Goal: Find contact information: Find contact information

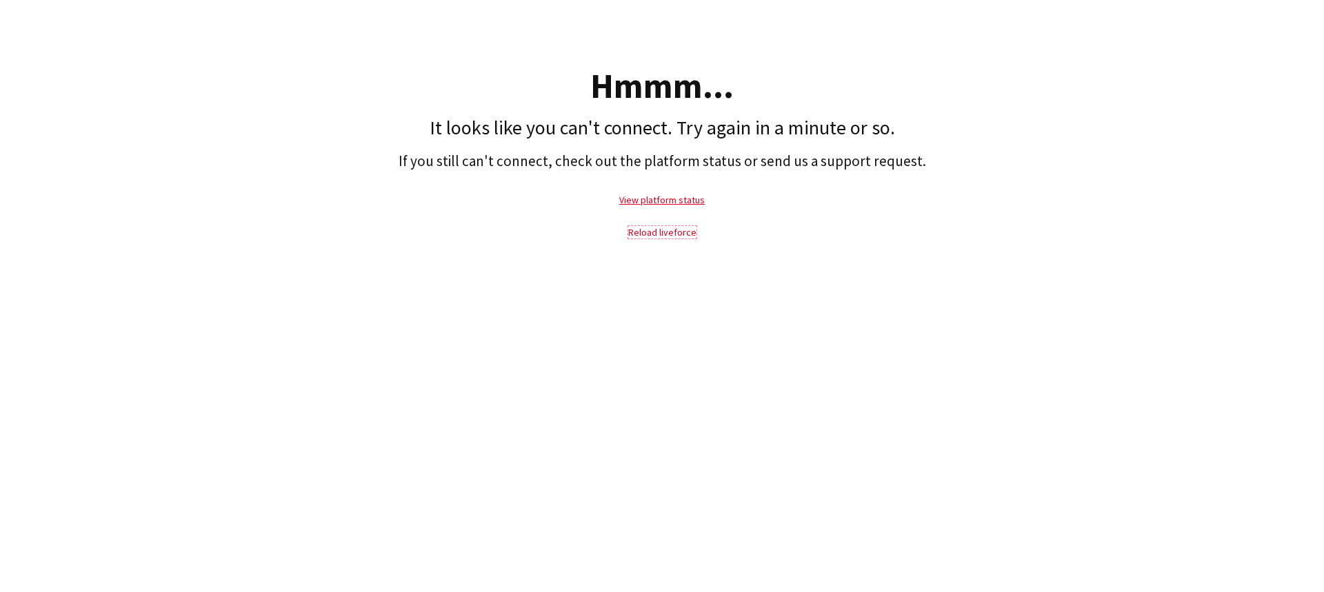
click at [679, 237] on link "Reload liveforce" at bounding box center [662, 232] width 68 height 12
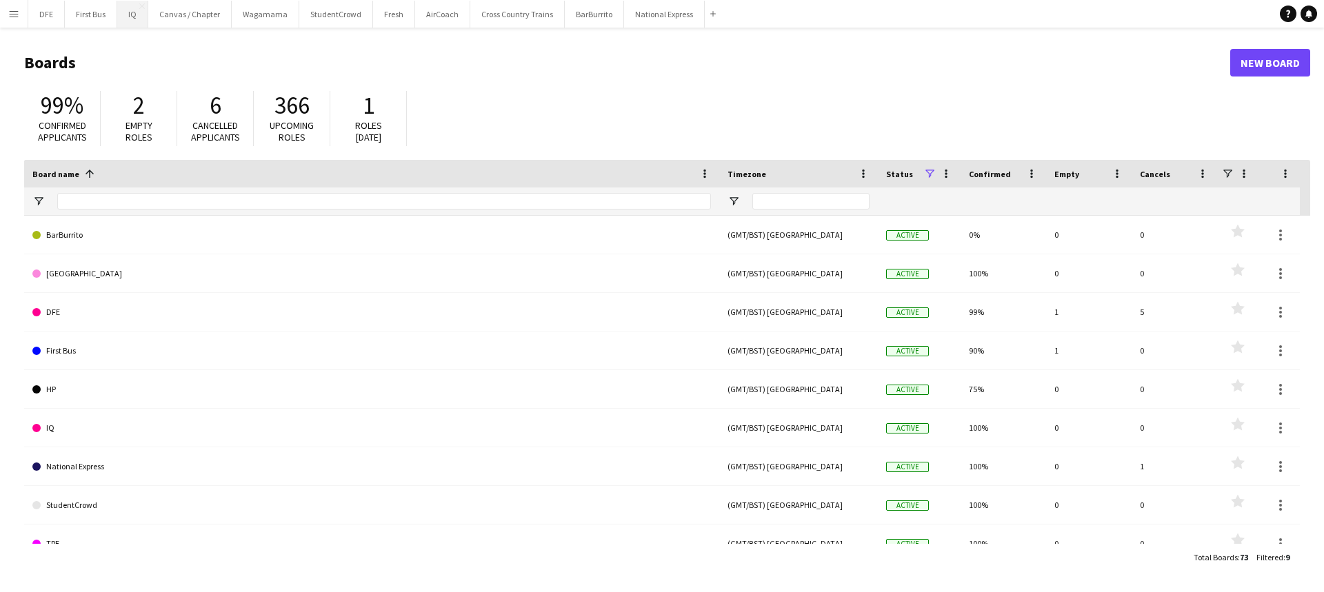
click at [132, 18] on button "IQ Close" at bounding box center [132, 14] width 31 height 27
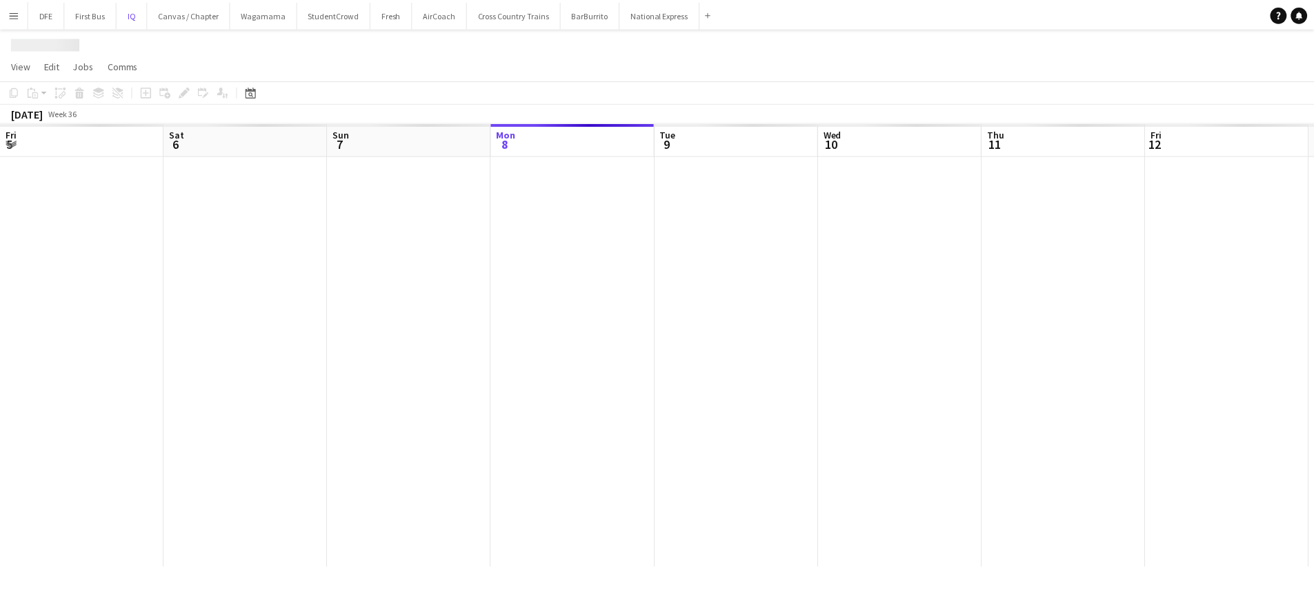
scroll to position [0, 330]
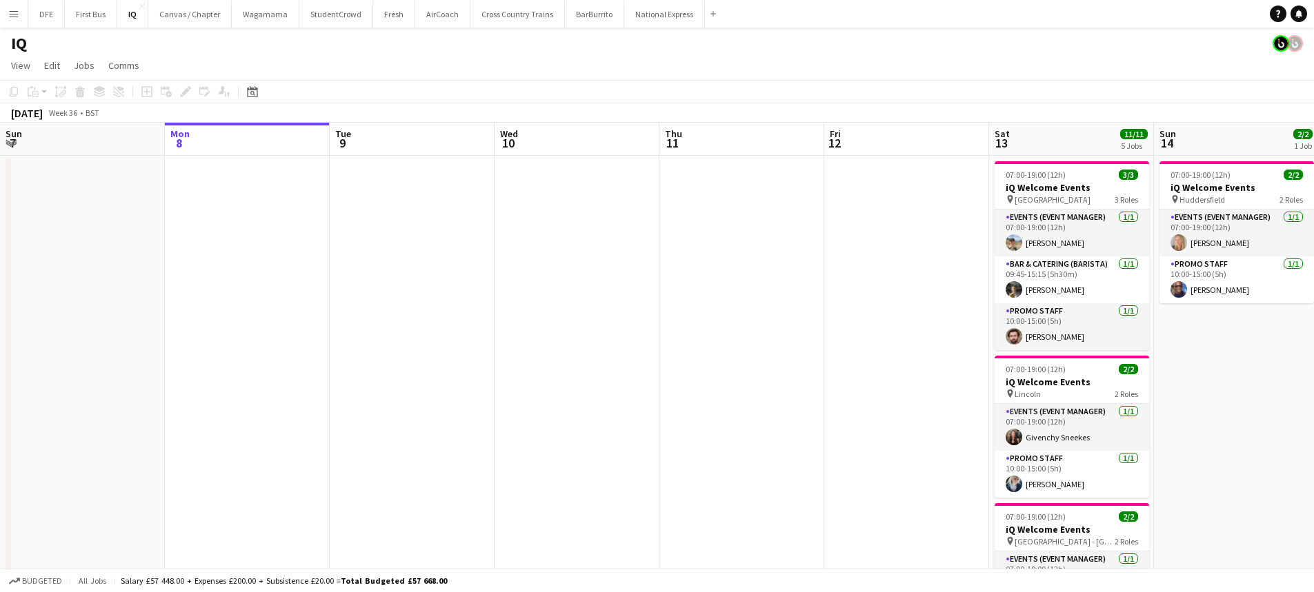
drag, startPoint x: 945, startPoint y: 223, endPoint x: 781, endPoint y: 237, distance: 165.4
click at [945, 223] on app-date-cell at bounding box center [906, 565] width 165 height 818
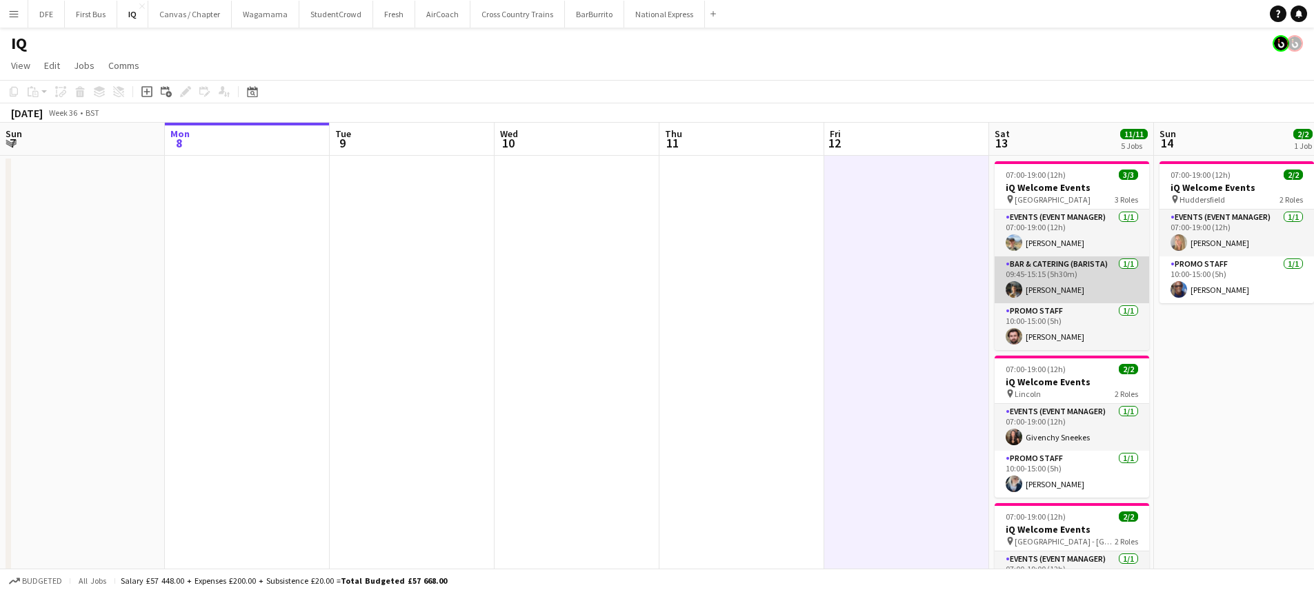
drag, startPoint x: 1050, startPoint y: 283, endPoint x: 1057, endPoint y: 296, distance: 14.5
click at [1050, 283] on app-card-role "Bar & Catering (Barista) [DATE] 09:45-15:15 (5h30m) [PERSON_NAME]" at bounding box center [1071, 280] width 154 height 47
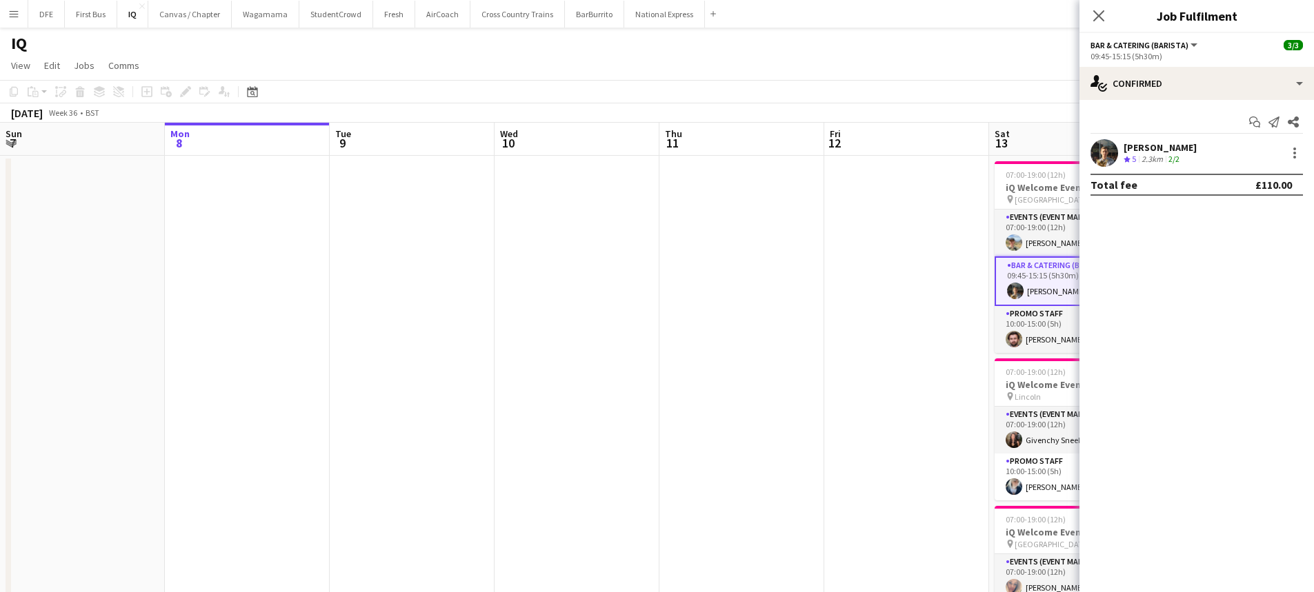
click at [1175, 147] on div "[PERSON_NAME]" at bounding box center [1159, 147] width 73 height 12
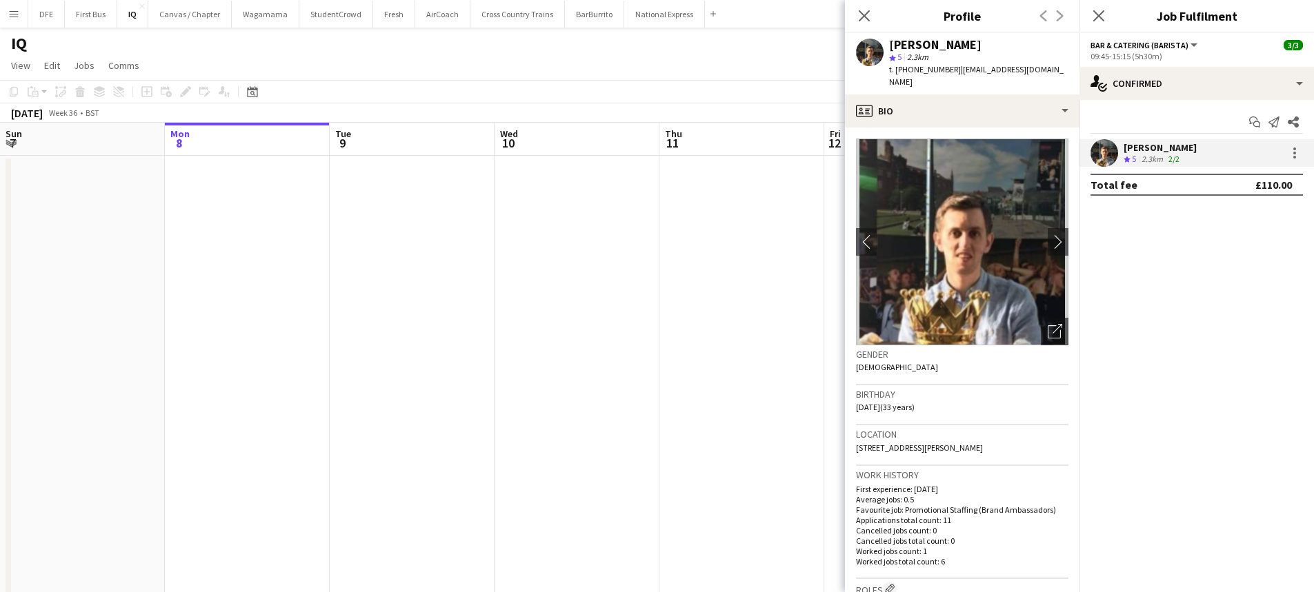
drag, startPoint x: 1049, startPoint y: 69, endPoint x: 953, endPoint y: 74, distance: 96.0
click at [953, 74] on div "[PERSON_NAME] star 5 2.3km t. [PHONE_NUMBER] | [EMAIL_ADDRESS][DOMAIN_NAME]" at bounding box center [962, 63] width 234 height 61
copy span "[EMAIL_ADDRESS][DOMAIN_NAME]"
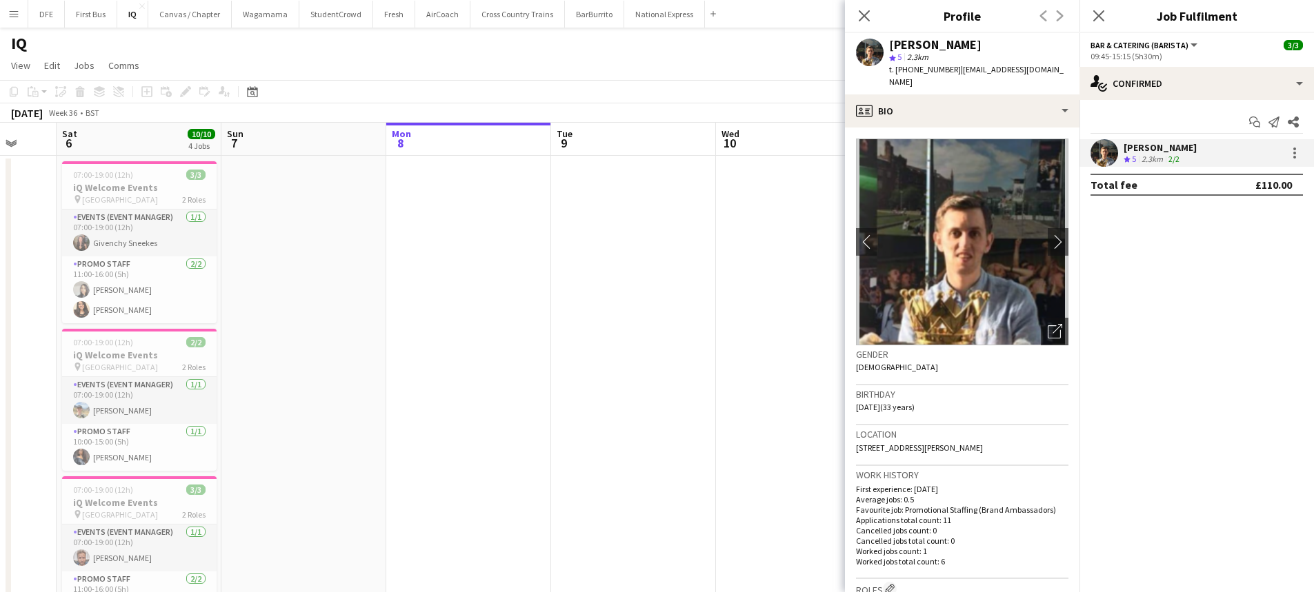
scroll to position [0, 434]
drag, startPoint x: 598, startPoint y: 421, endPoint x: 821, endPoint y: 379, distance: 226.5
click at [821, 379] on app-calendar-viewport "Wed 3 Thu 4 Fri 5 Sat 6 10/10 4 Jobs Sun 7 Mon 8 Tue 9 Wed 10 Thu 11 Fri 12 Sat…" at bounding box center [657, 548] width 1314 height 851
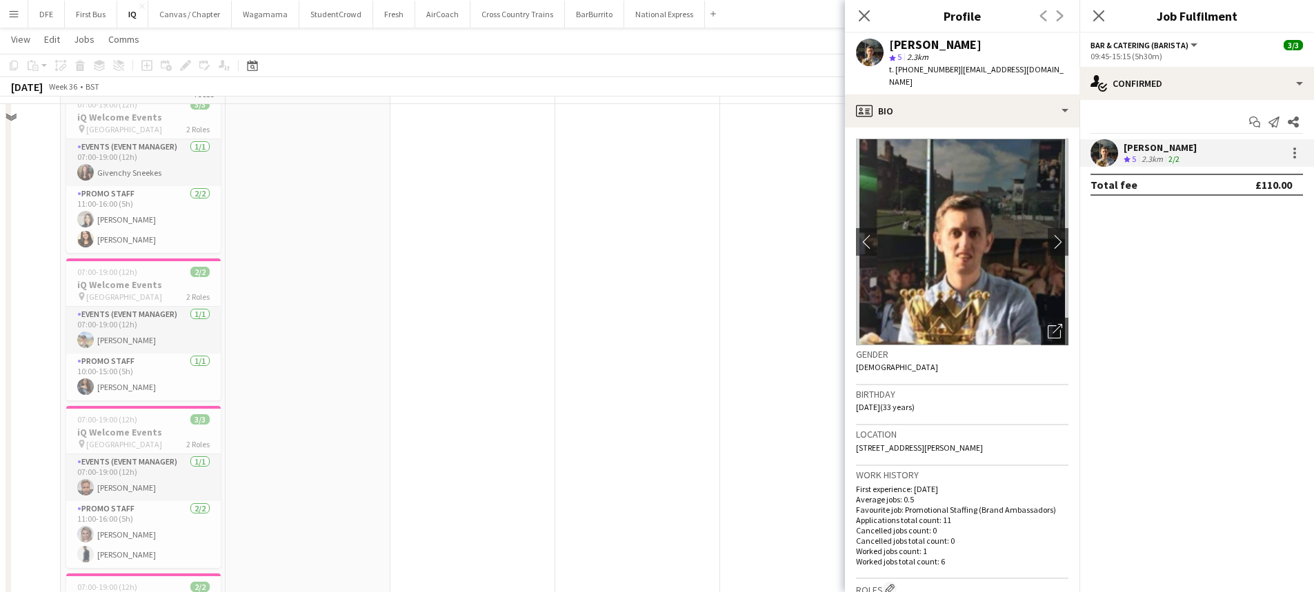
scroll to position [0, 0]
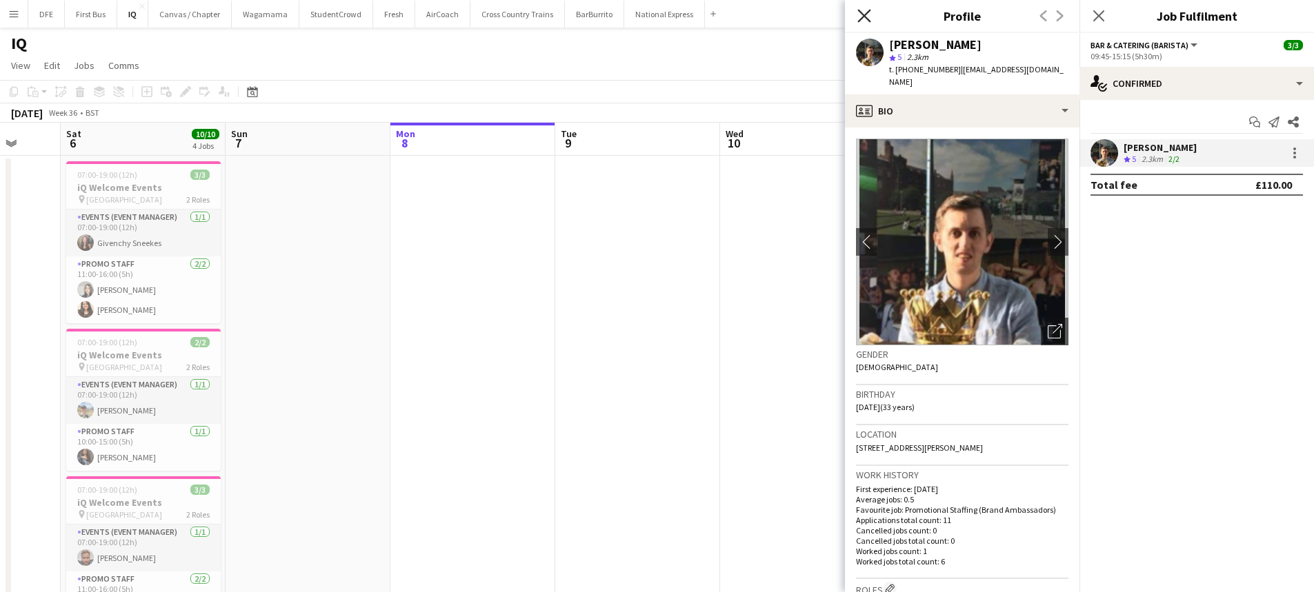
click at [869, 15] on icon "Close pop-in" at bounding box center [863, 15] width 13 height 13
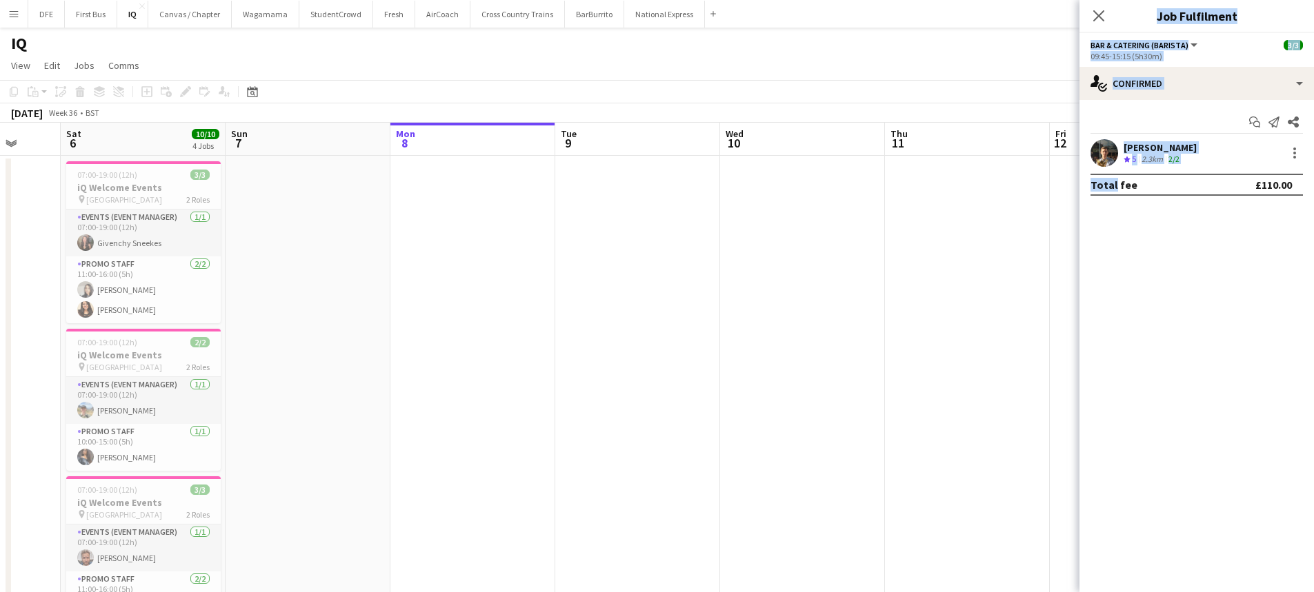
drag, startPoint x: 863, startPoint y: 288, endPoint x: 643, endPoint y: 321, distance: 222.4
click at [536, 298] on body "Menu Boards Boards Boards All jobs Status Workforce Workforce My Workforce Recr…" at bounding box center [657, 498] width 1314 height 997
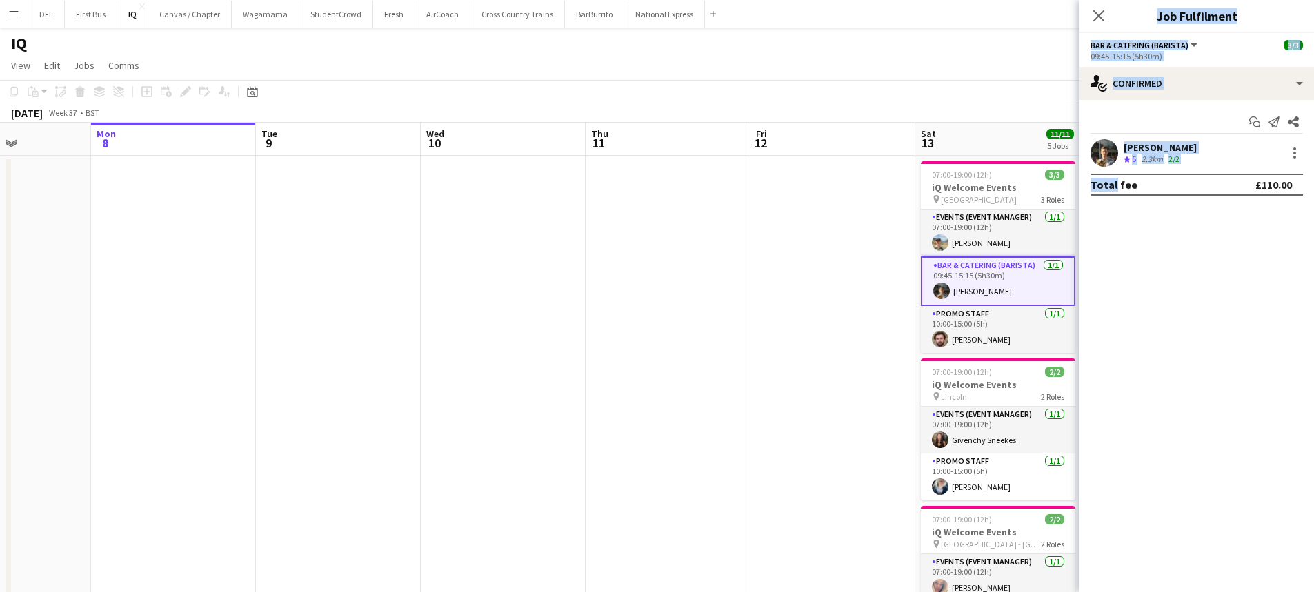
drag, startPoint x: 775, startPoint y: 340, endPoint x: 305, endPoint y: 332, distance: 470.3
click at [308, 333] on app-calendar-viewport "Fri 5 Sat 6 10/10 4 Jobs Sun 7 Mon 8 Tue 9 Wed 10 Thu 11 Fri 12 Sat 13 11/11 5 …" at bounding box center [657, 548] width 1314 height 851
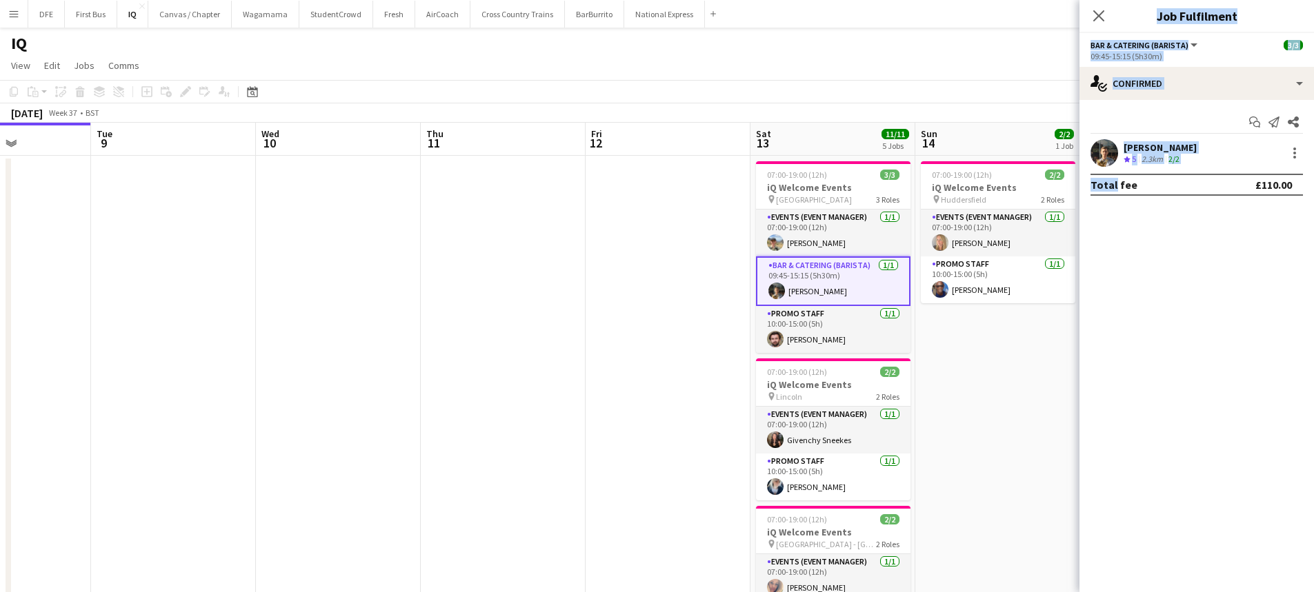
scroll to position [0, 406]
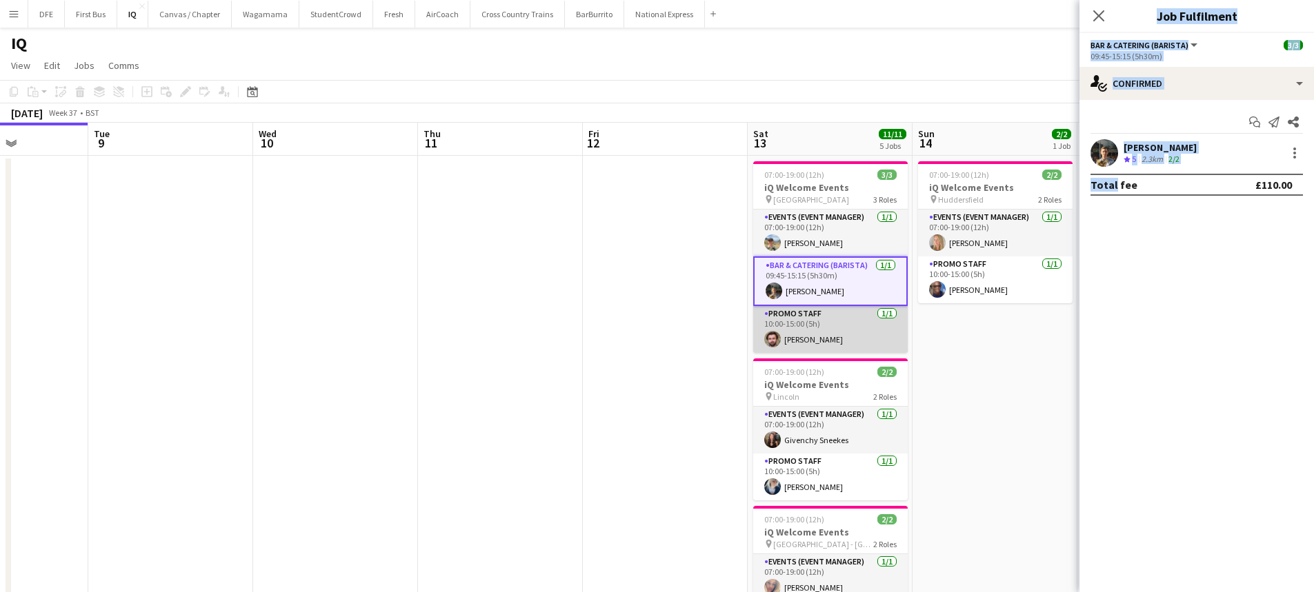
click at [831, 332] on app-card-role "Promo Staff [DATE] 10:00-15:00 (5h) [PERSON_NAME]" at bounding box center [830, 329] width 154 height 47
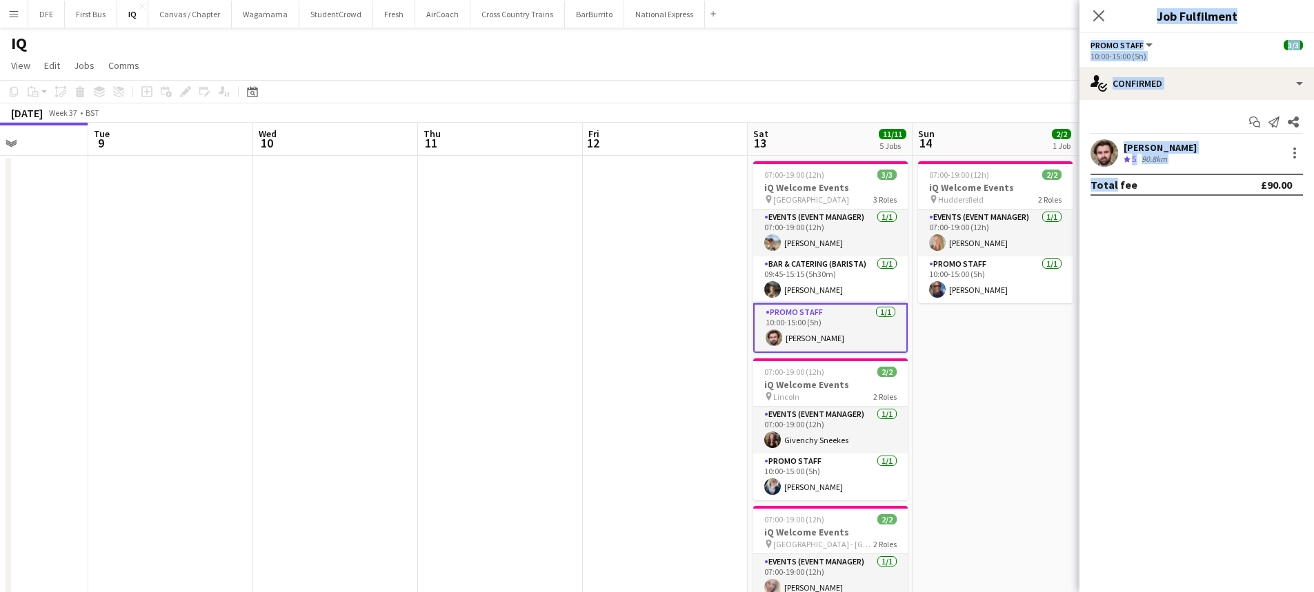
click at [1197, 141] on div "[PERSON_NAME] Crew rating 5 90.8km" at bounding box center [1196, 153] width 234 height 28
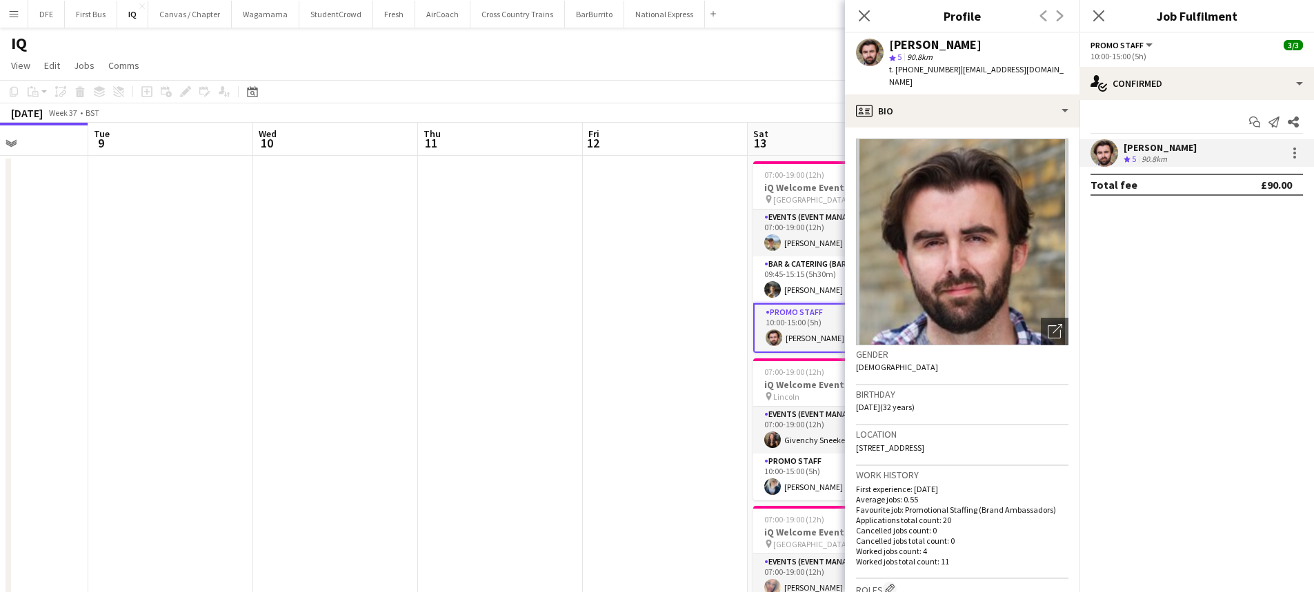
drag, startPoint x: 1043, startPoint y: 70, endPoint x: 952, endPoint y: 76, distance: 90.5
click at [952, 76] on div "[PERSON_NAME] star 5 90.8km t. [PHONE_NUMBER] | [EMAIL_ADDRESS][DOMAIN_NAME]" at bounding box center [962, 63] width 234 height 61
copy span "[EMAIL_ADDRESS][DOMAIN_NAME]"
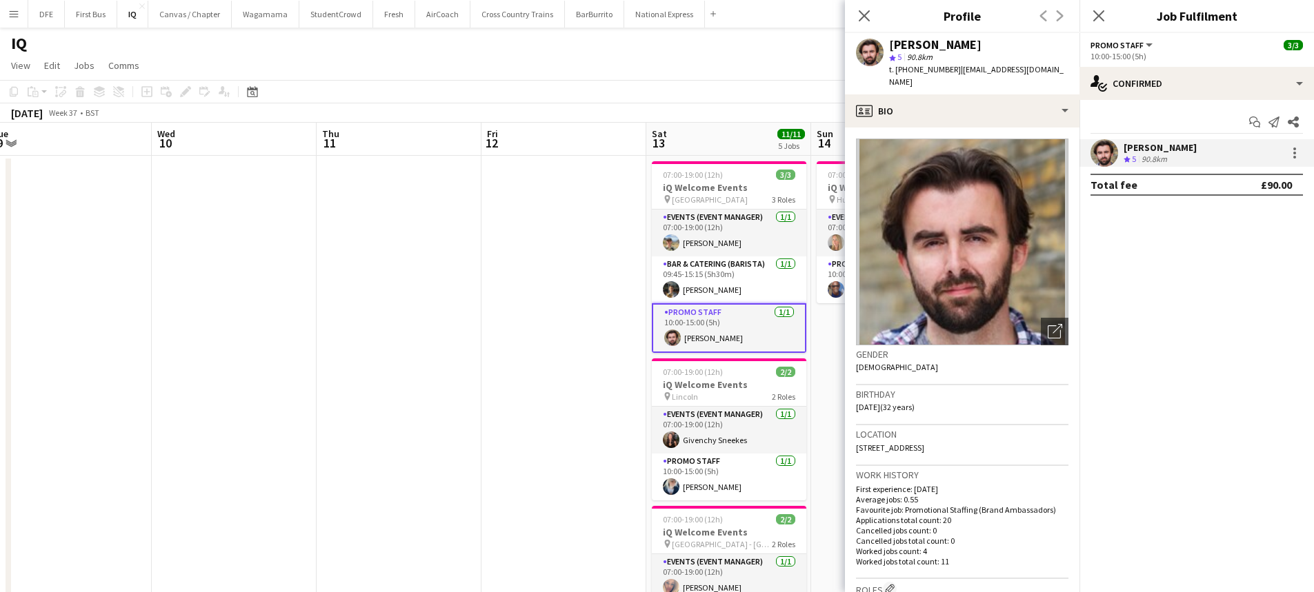
scroll to position [0, 510]
drag, startPoint x: 554, startPoint y: 335, endPoint x: 450, endPoint y: 339, distance: 103.5
click at [450, 339] on app-calendar-viewport "Sat 6 10/10 4 Jobs Sun 7 Mon 8 Tue 9 Wed 10 Thu 11 Fri 12 Sat 13 11/11 5 Jobs S…" at bounding box center [657, 548] width 1314 height 851
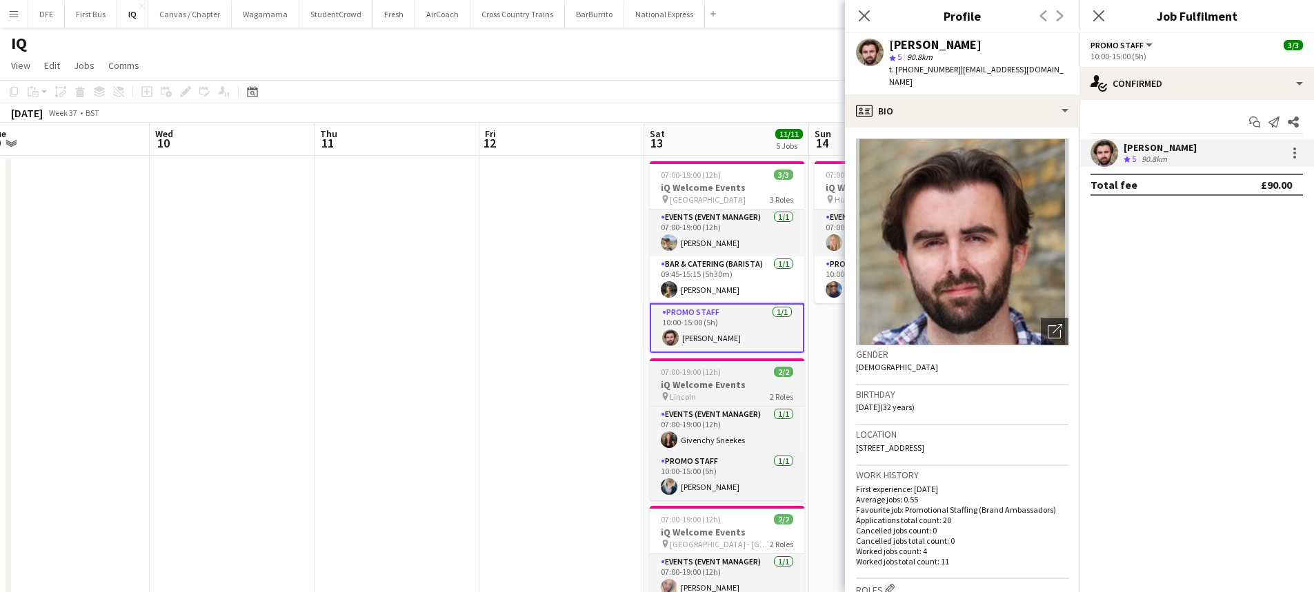
click at [701, 405] on app-job-card "07:00-19:00 (12h) 2/2 iQ Welcome Events pin [PERSON_NAME] 2 Roles Events (Event…" at bounding box center [727, 430] width 154 height 142
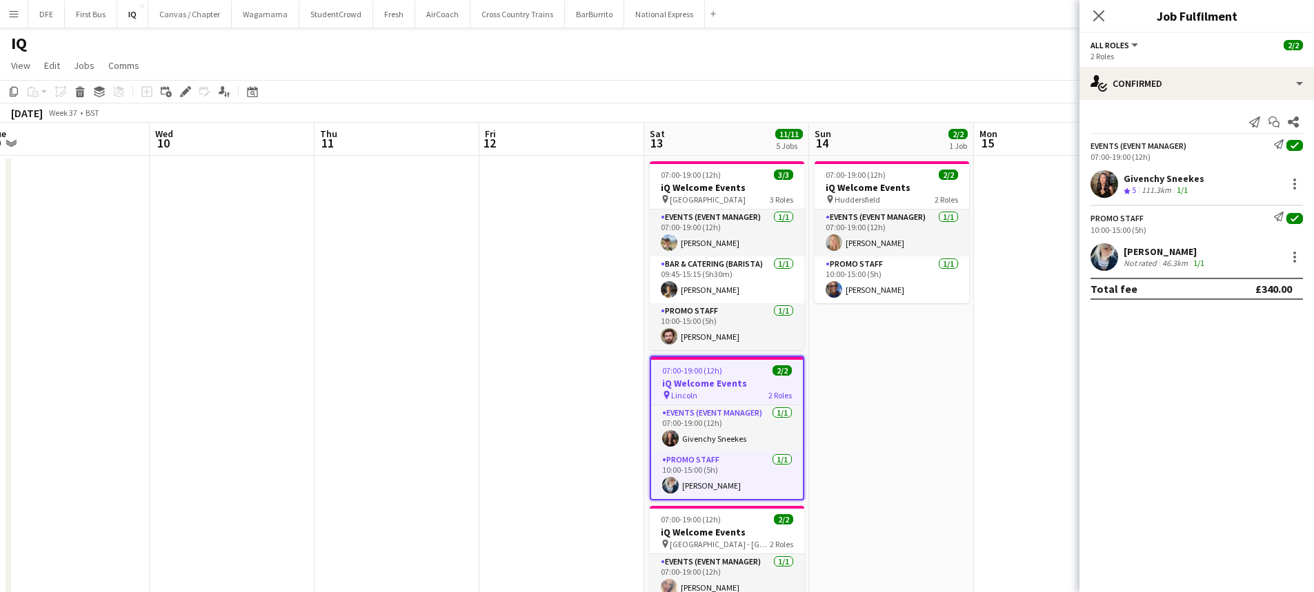
click at [1174, 250] on div "[PERSON_NAME]" at bounding box center [1164, 251] width 83 height 12
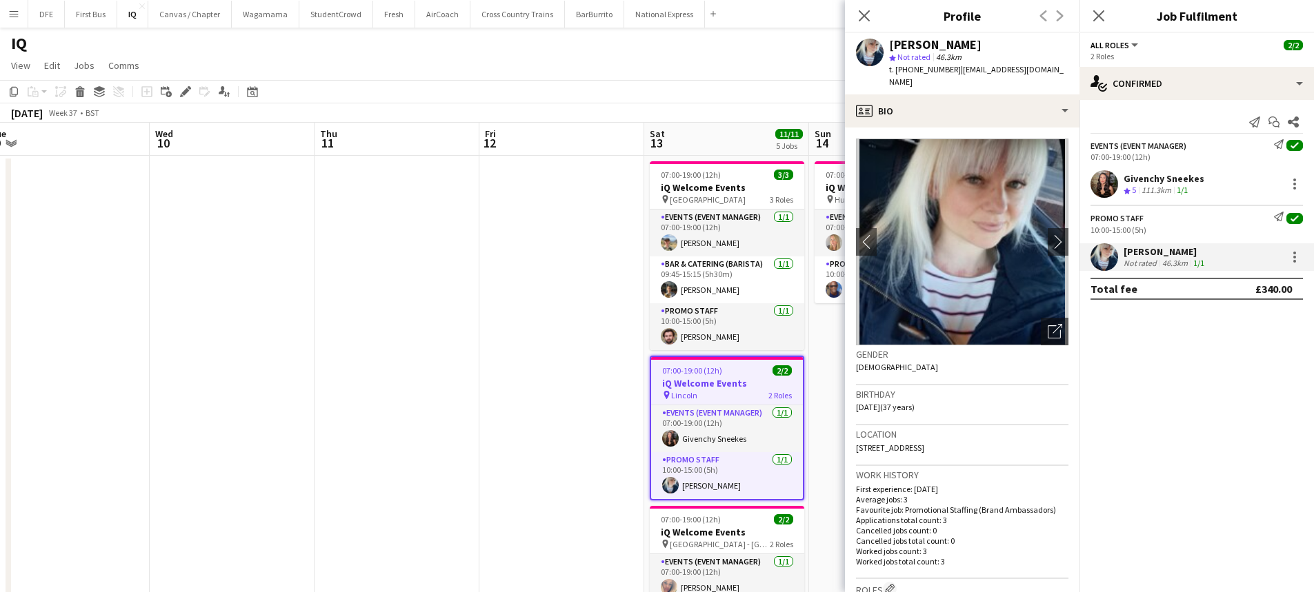
drag, startPoint x: 936, startPoint y: 81, endPoint x: 959, endPoint y: 74, distance: 24.3
click at [959, 74] on div "t. [PHONE_NUMBER] | [PERSON_NAME][EMAIL_ADDRESS][DOMAIN_NAME]" at bounding box center [978, 75] width 179 height 25
copy span "[EMAIL_ADDRESS][DOMAIN_NAME]"
drag, startPoint x: 448, startPoint y: 353, endPoint x: 445, endPoint y: 363, distance: 10.3
click at [448, 354] on app-date-cell at bounding box center [396, 565] width 165 height 818
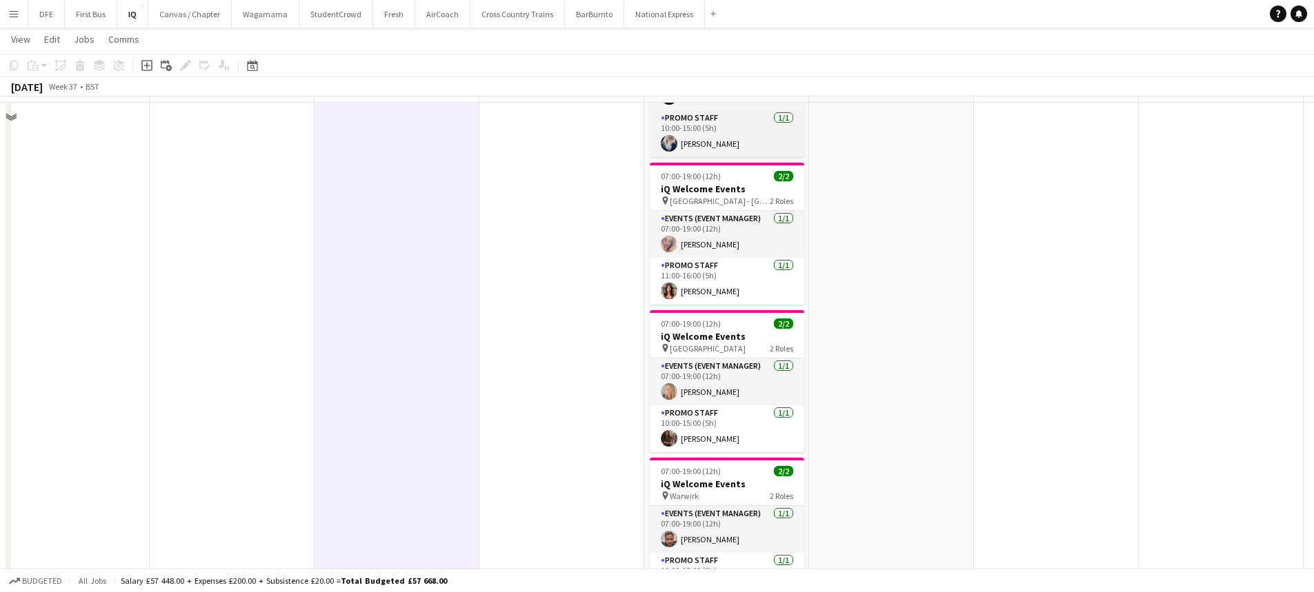
scroll to position [345, 0]
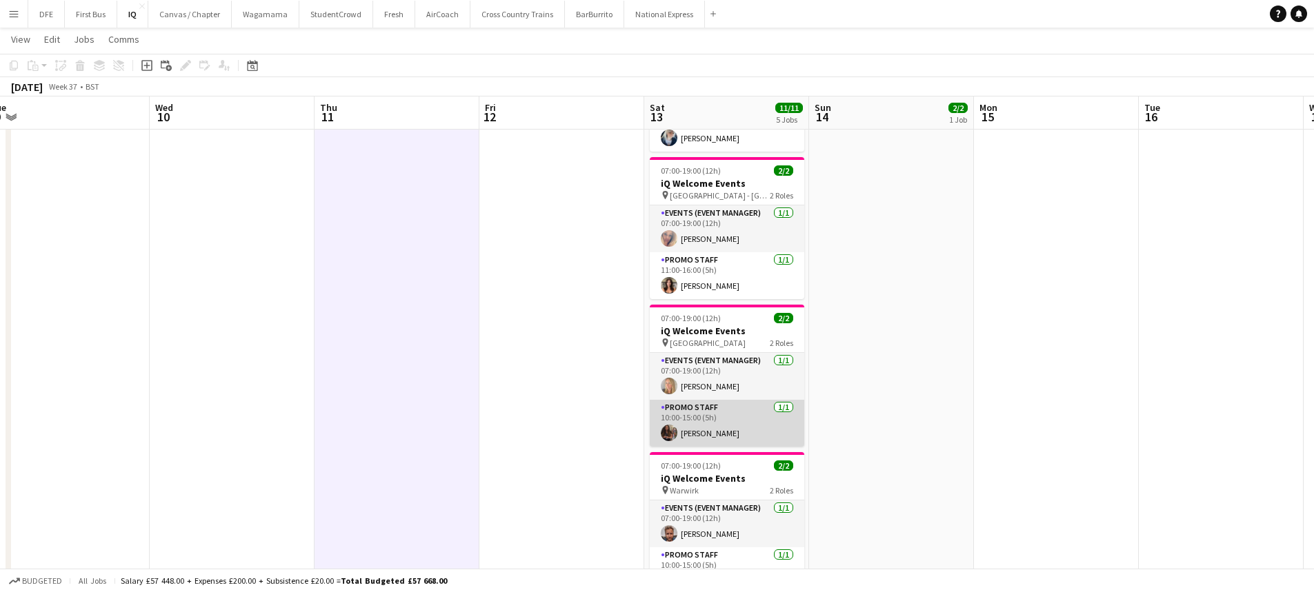
click at [690, 429] on app-card-role "Promo Staff [DATE] 10:00-15:00 (5h) [PERSON_NAME]" at bounding box center [727, 423] width 154 height 47
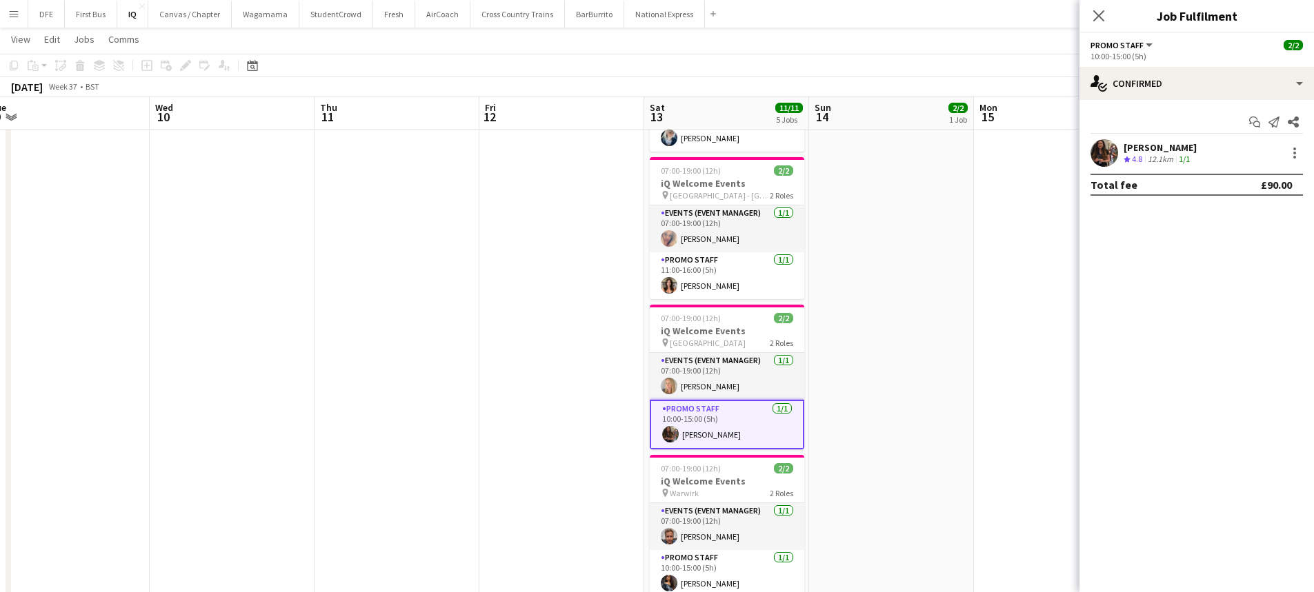
click at [1171, 144] on div "[PERSON_NAME]" at bounding box center [1159, 147] width 73 height 12
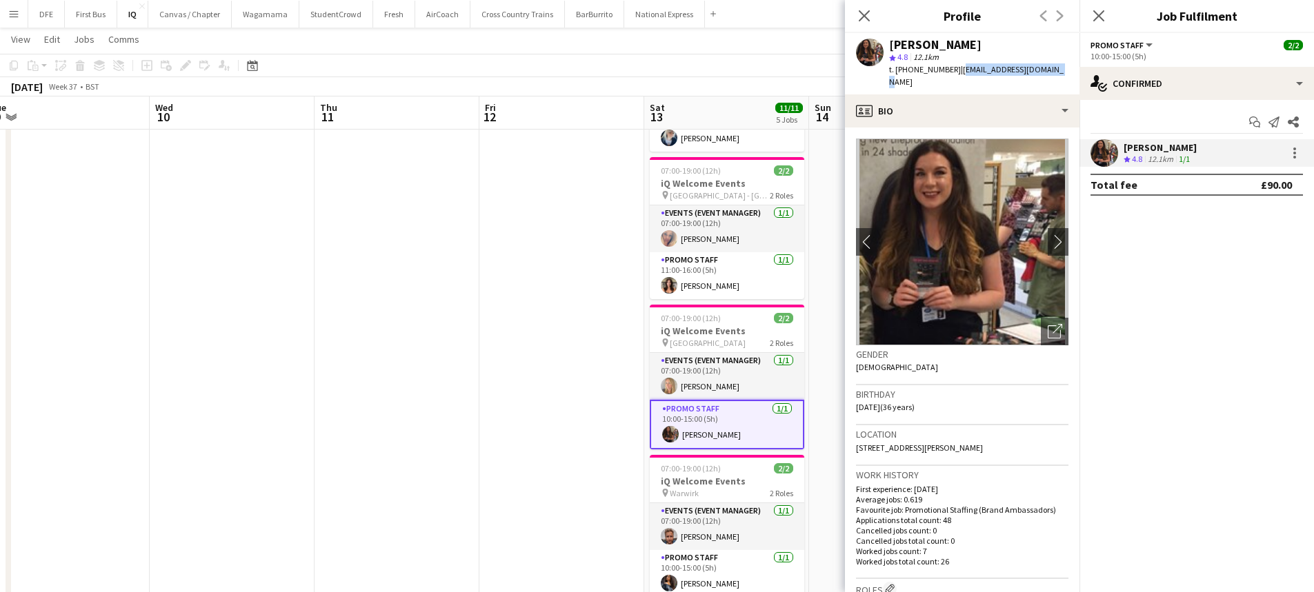
drag, startPoint x: 1048, startPoint y: 70, endPoint x: 956, endPoint y: 77, distance: 92.6
click at [956, 77] on div "[PERSON_NAME] star 4.8 12.1km t. [PHONE_NUMBER] | [EMAIL_ADDRESS][DOMAIN_NAME]" at bounding box center [962, 63] width 234 height 61
copy span "[EMAIL_ADDRESS][DOMAIN_NAME]"
click at [1047, 234] on app-icon "chevron-right" at bounding box center [1057, 241] width 21 height 14
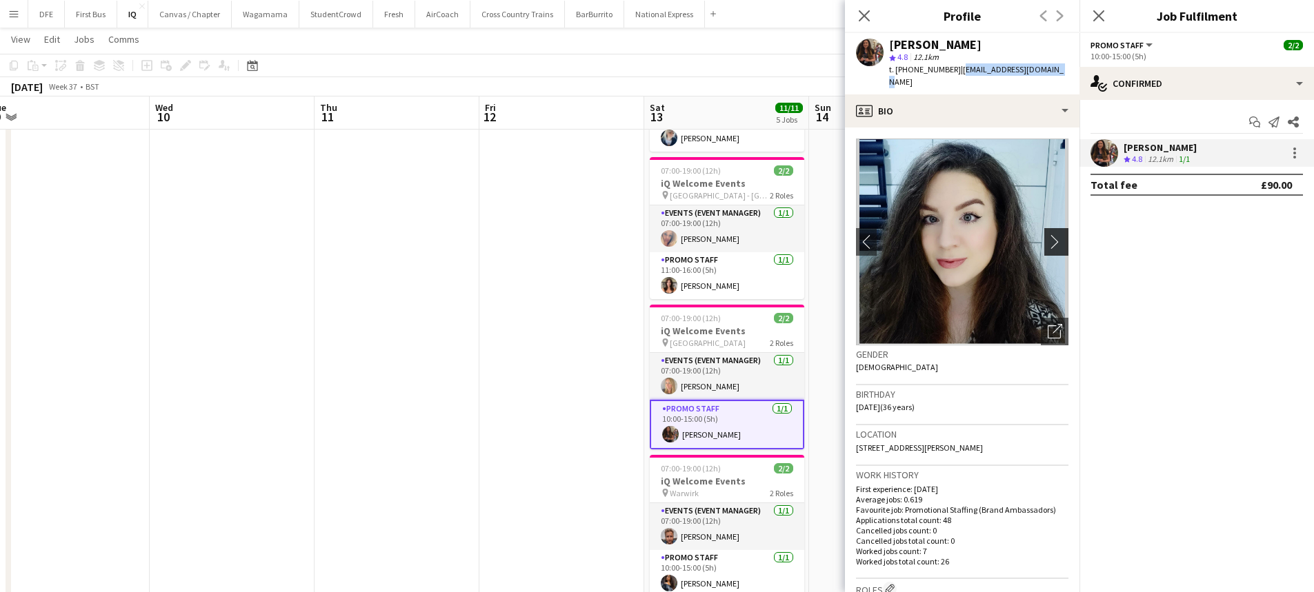
click at [1047, 234] on app-icon "chevron-right" at bounding box center [1057, 241] width 21 height 14
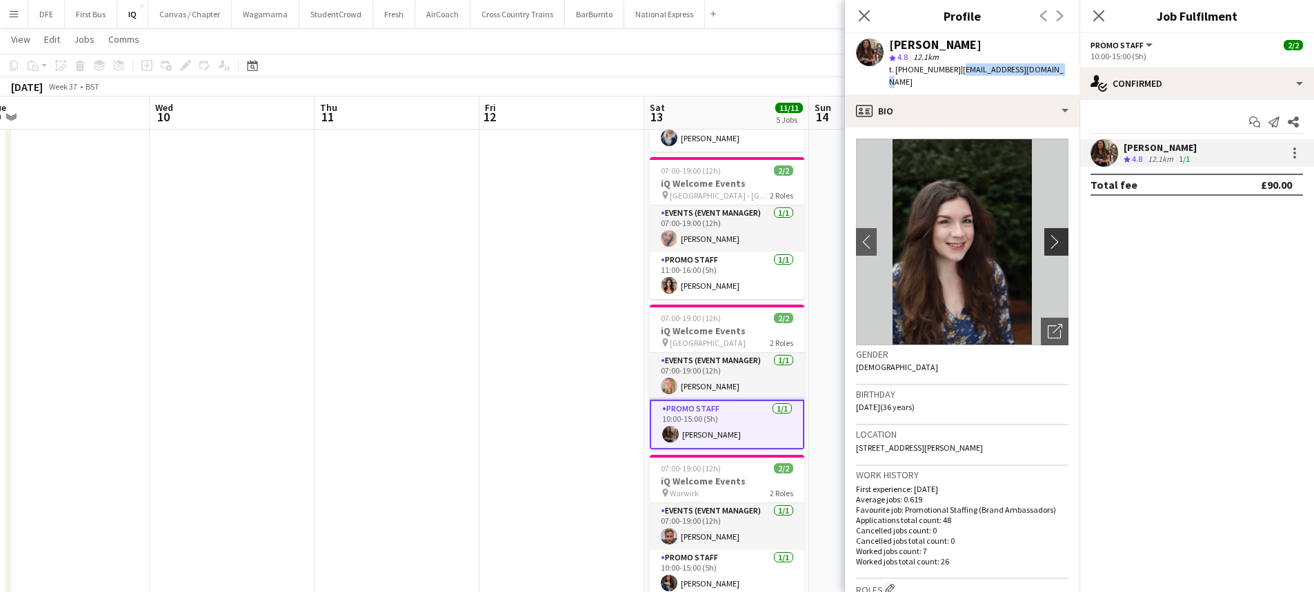
click at [1047, 234] on app-icon "chevron-right" at bounding box center [1057, 241] width 21 height 14
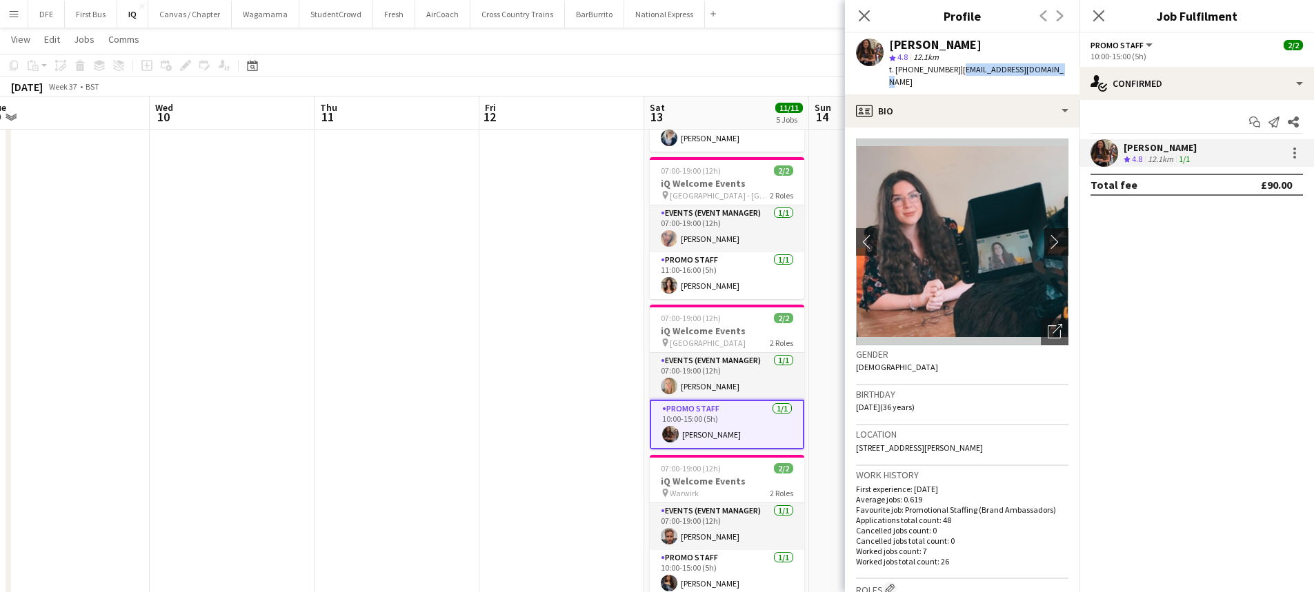
click at [1047, 234] on app-icon "chevron-right" at bounding box center [1057, 241] width 21 height 14
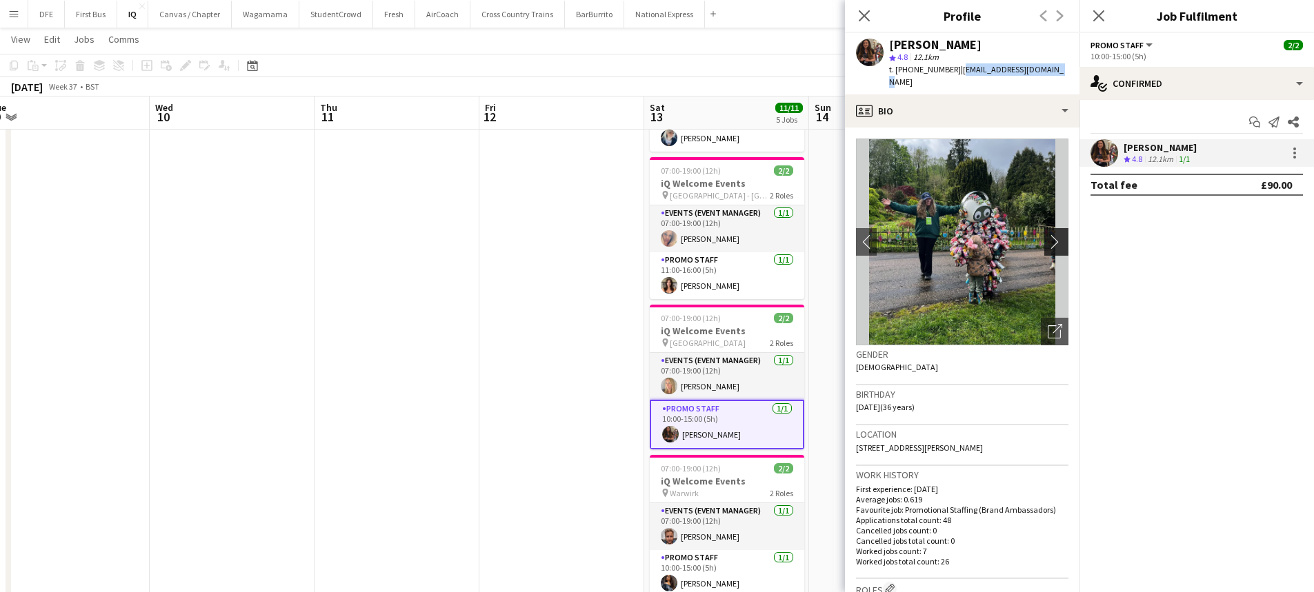
click at [1047, 234] on app-icon "chevron-right" at bounding box center [1057, 241] width 21 height 14
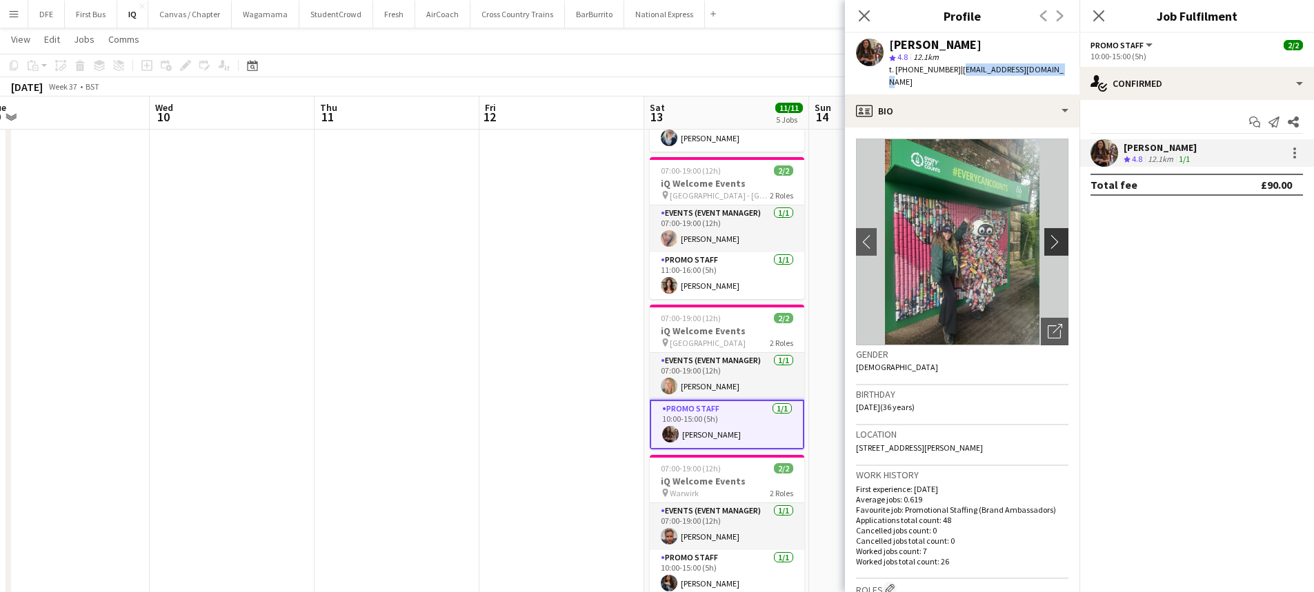
click at [1047, 234] on app-icon "chevron-right" at bounding box center [1057, 241] width 21 height 14
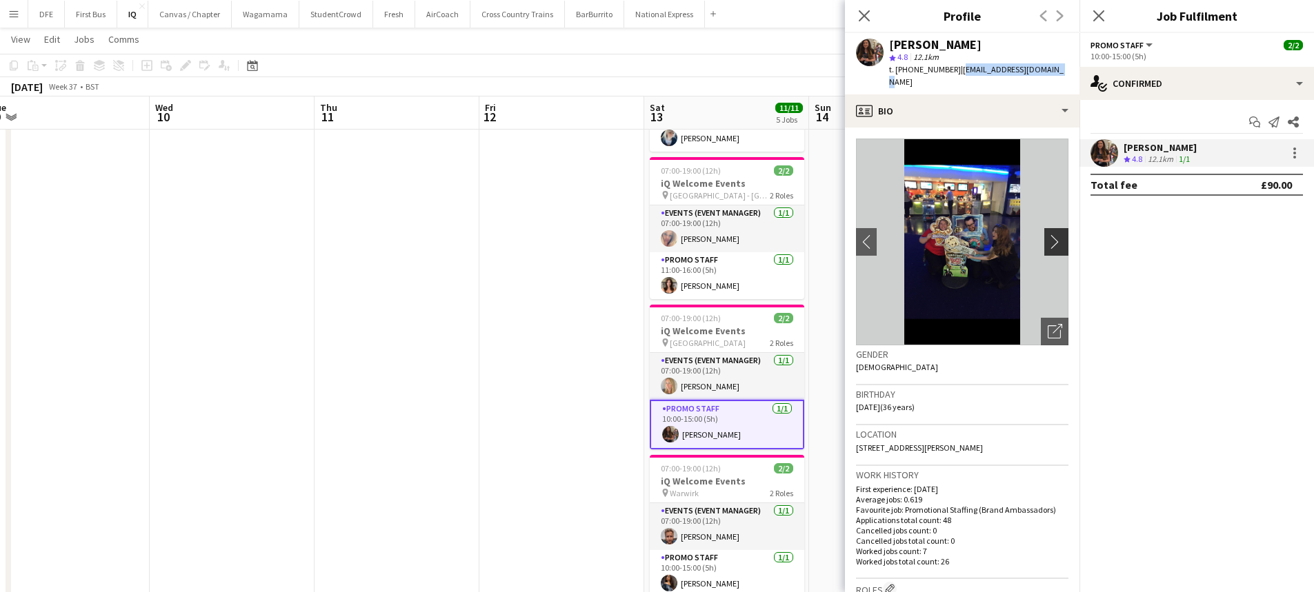
click at [1047, 234] on app-icon "chevron-right" at bounding box center [1057, 241] width 21 height 14
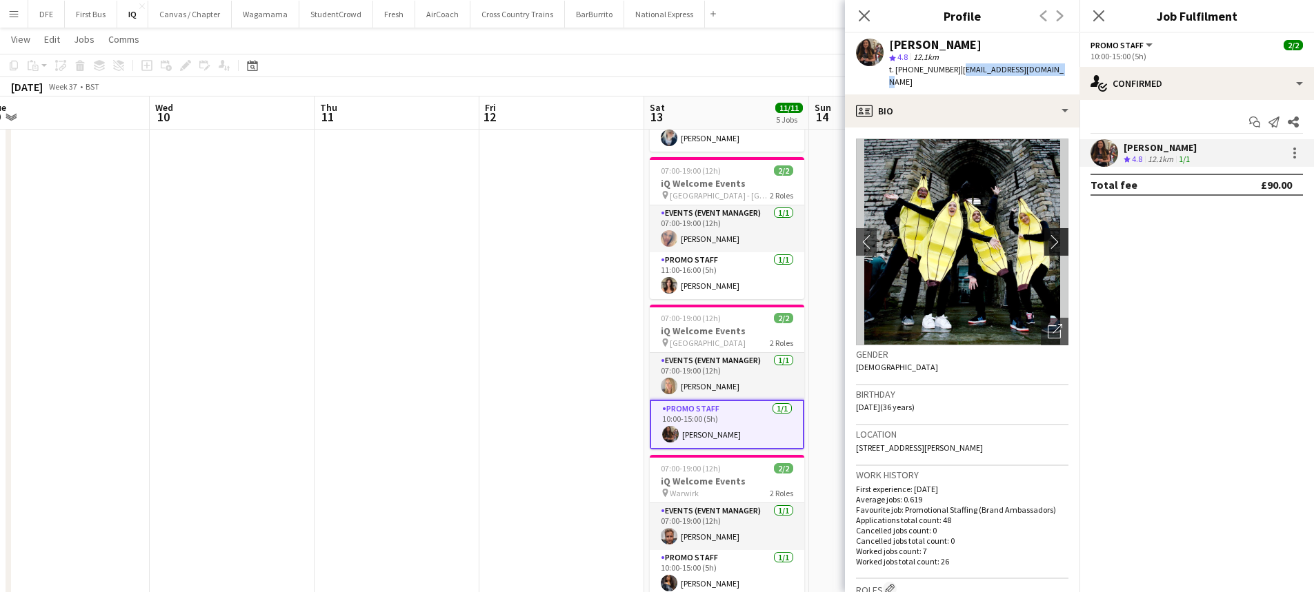
click at [1047, 234] on app-icon "chevron-right" at bounding box center [1057, 241] width 21 height 14
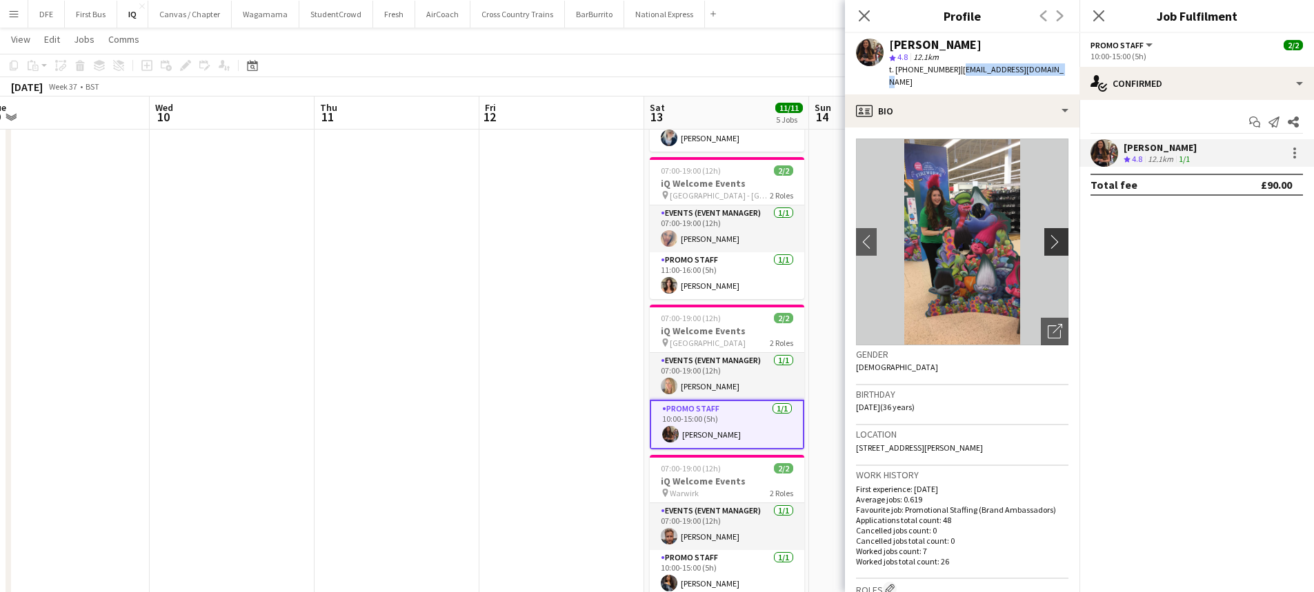
click at [1047, 234] on app-icon "chevron-right" at bounding box center [1057, 241] width 21 height 14
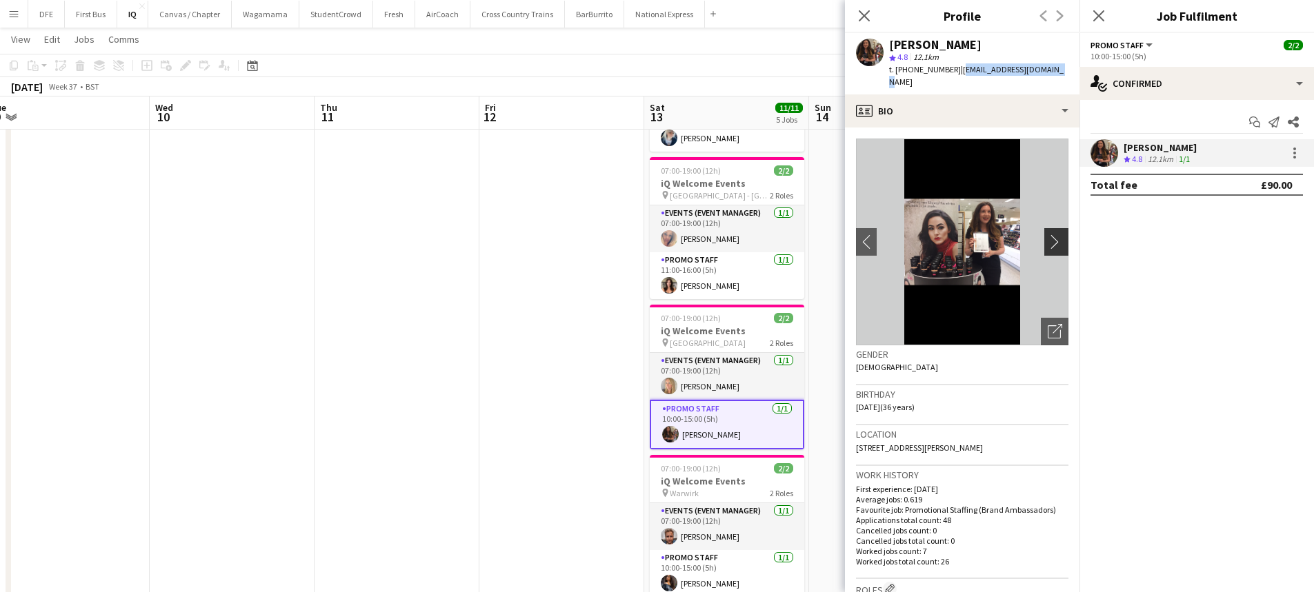
click at [1047, 234] on app-icon "chevron-right" at bounding box center [1057, 241] width 21 height 14
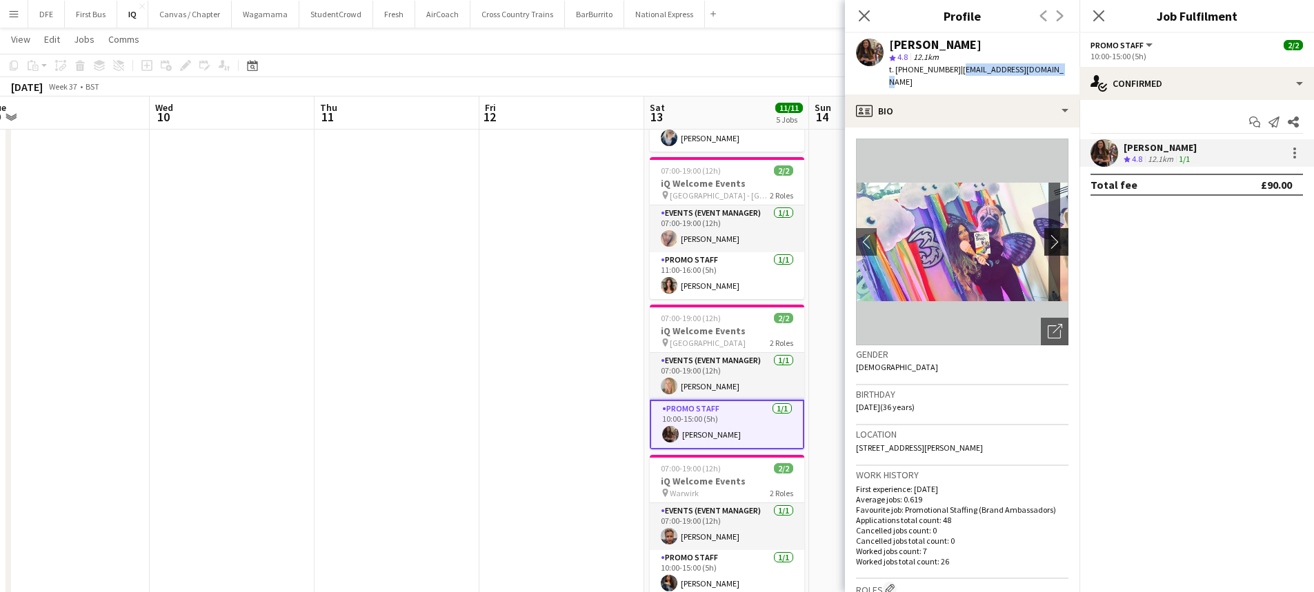
click at [1047, 234] on app-icon "chevron-right" at bounding box center [1057, 241] width 21 height 14
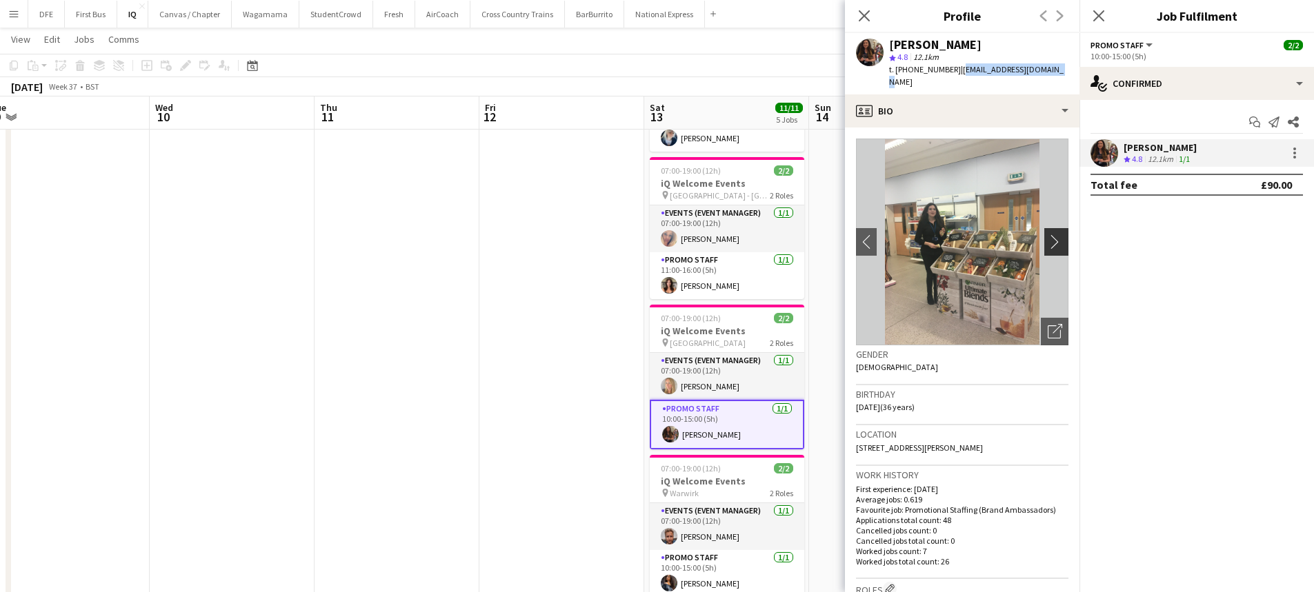
click at [1047, 234] on app-icon "chevron-right" at bounding box center [1057, 241] width 21 height 14
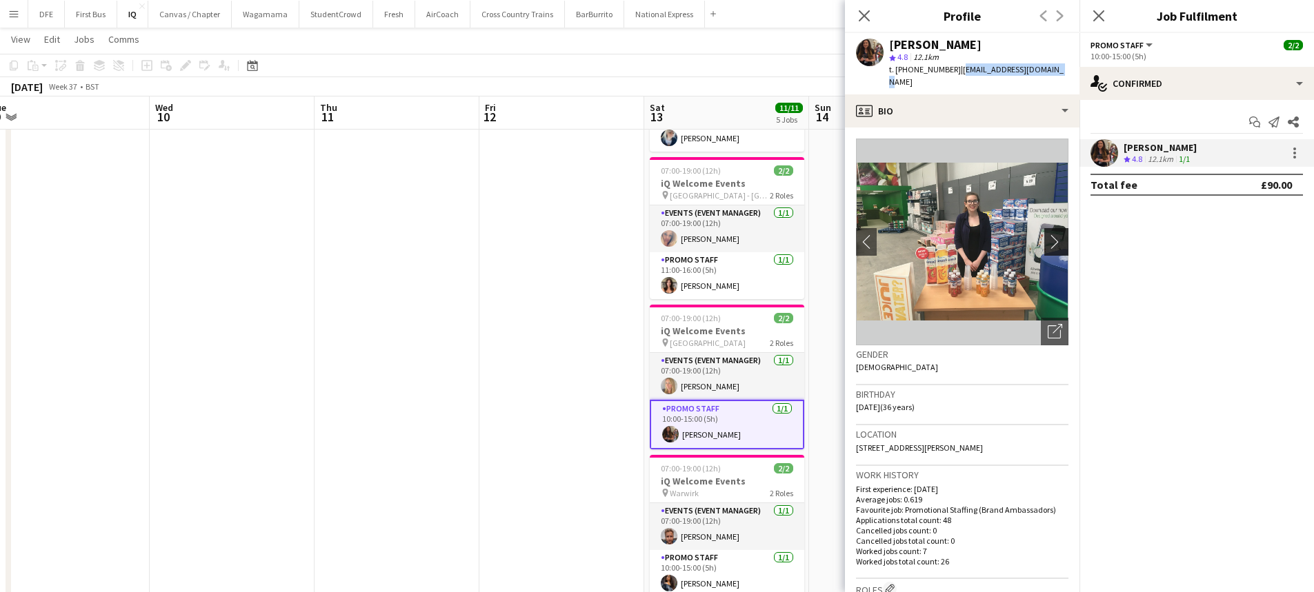
click at [1047, 234] on app-icon "chevron-right" at bounding box center [1057, 241] width 21 height 14
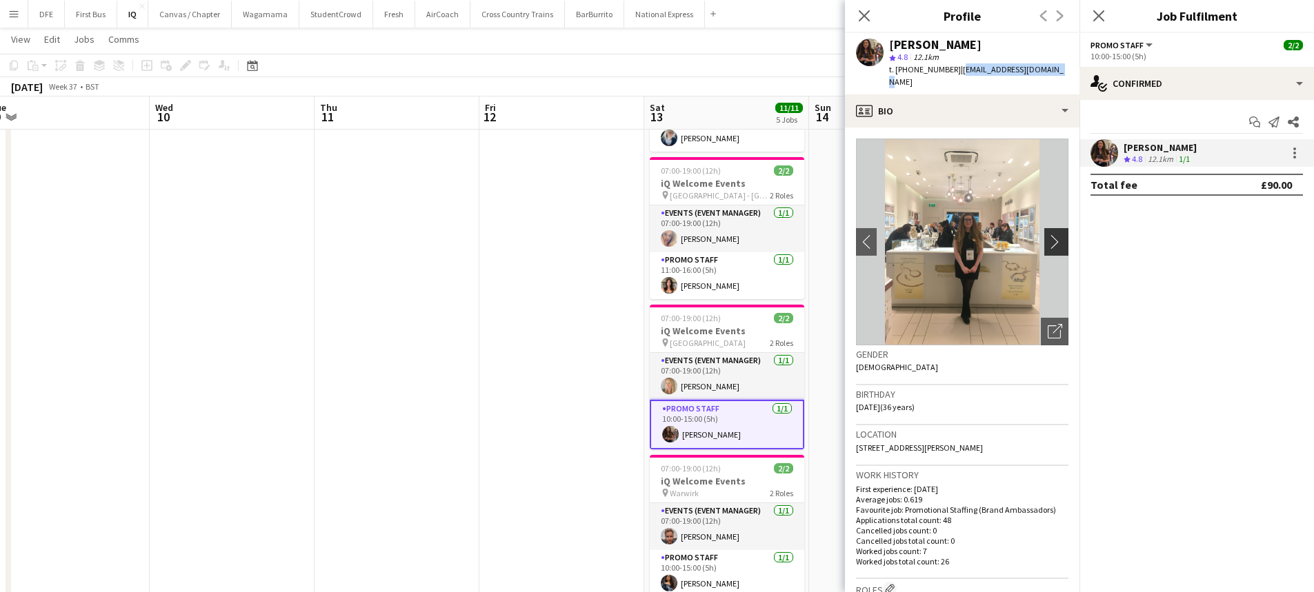
click at [1047, 234] on app-icon "chevron-right" at bounding box center [1057, 241] width 21 height 14
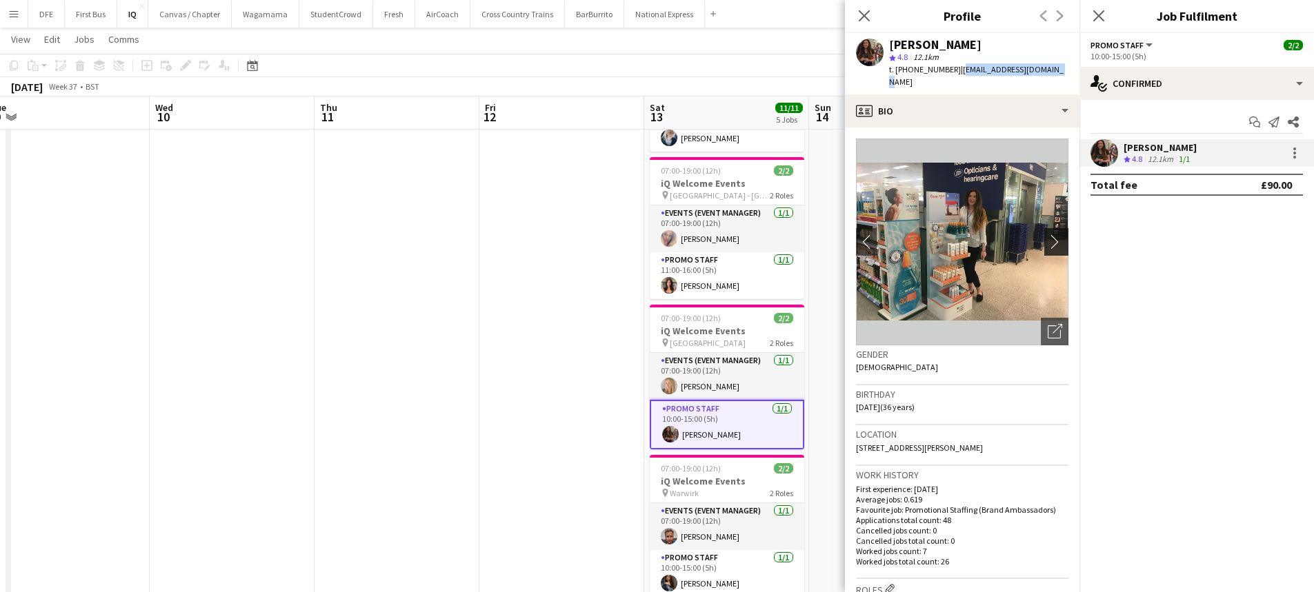
click at [1047, 234] on app-icon "chevron-right" at bounding box center [1057, 241] width 21 height 14
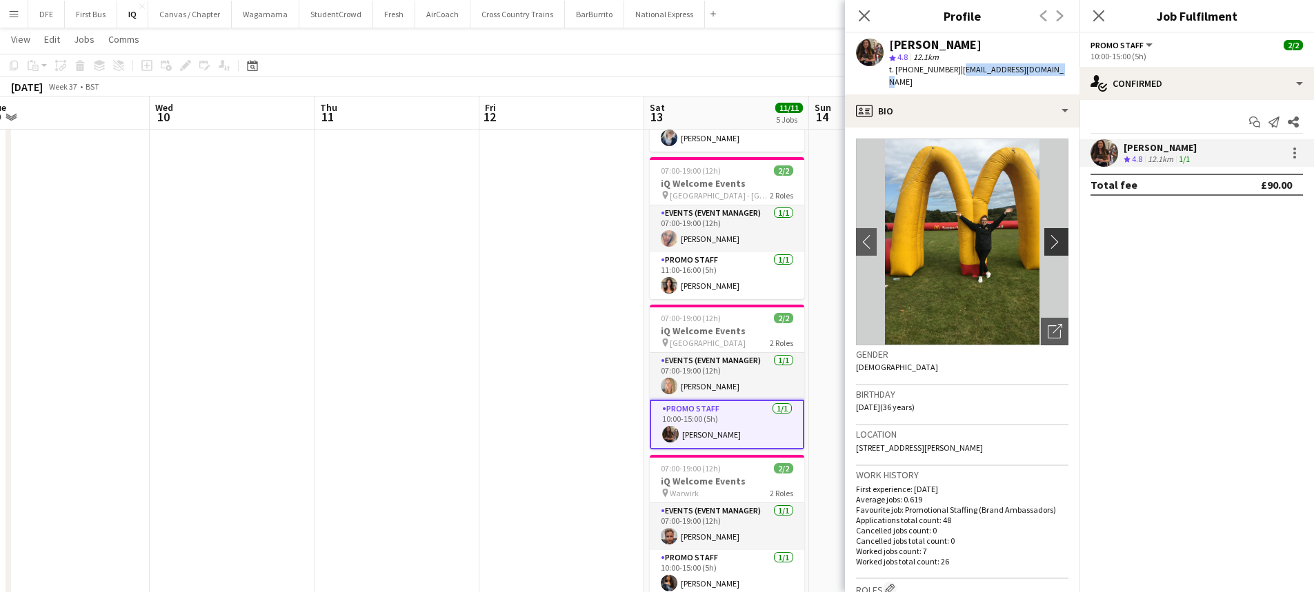
click at [1047, 234] on app-icon "chevron-right" at bounding box center [1057, 241] width 21 height 14
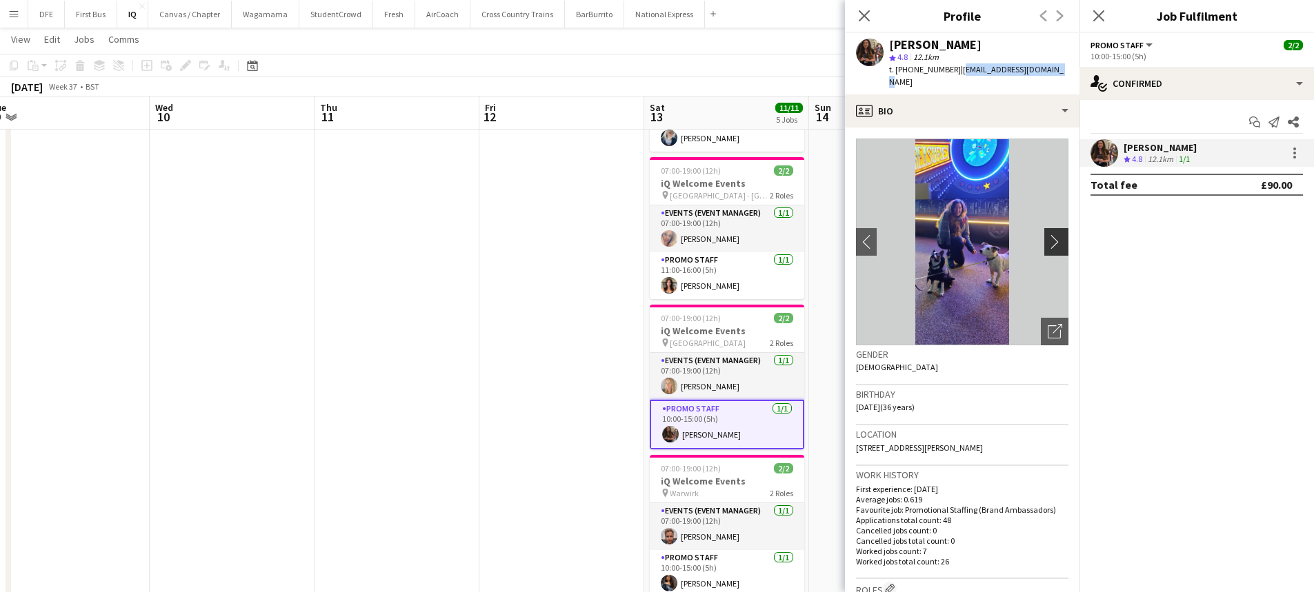
click at [1047, 234] on app-icon "chevron-right" at bounding box center [1057, 241] width 21 height 14
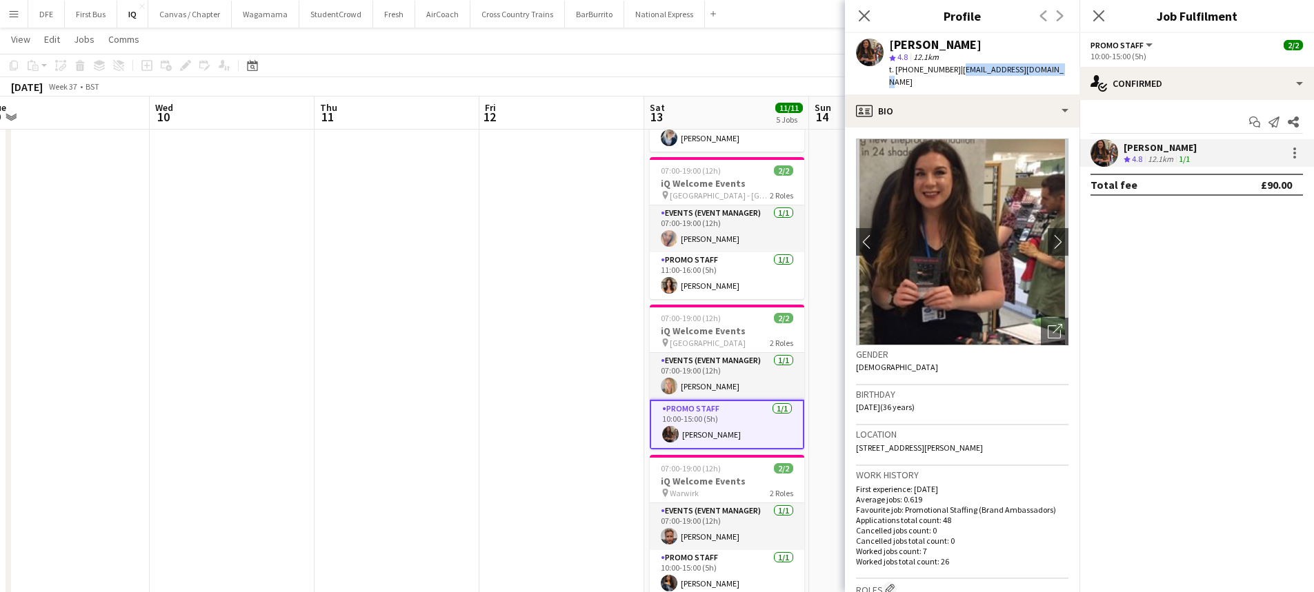
click at [456, 365] on app-date-cell at bounding box center [396, 219] width 165 height 818
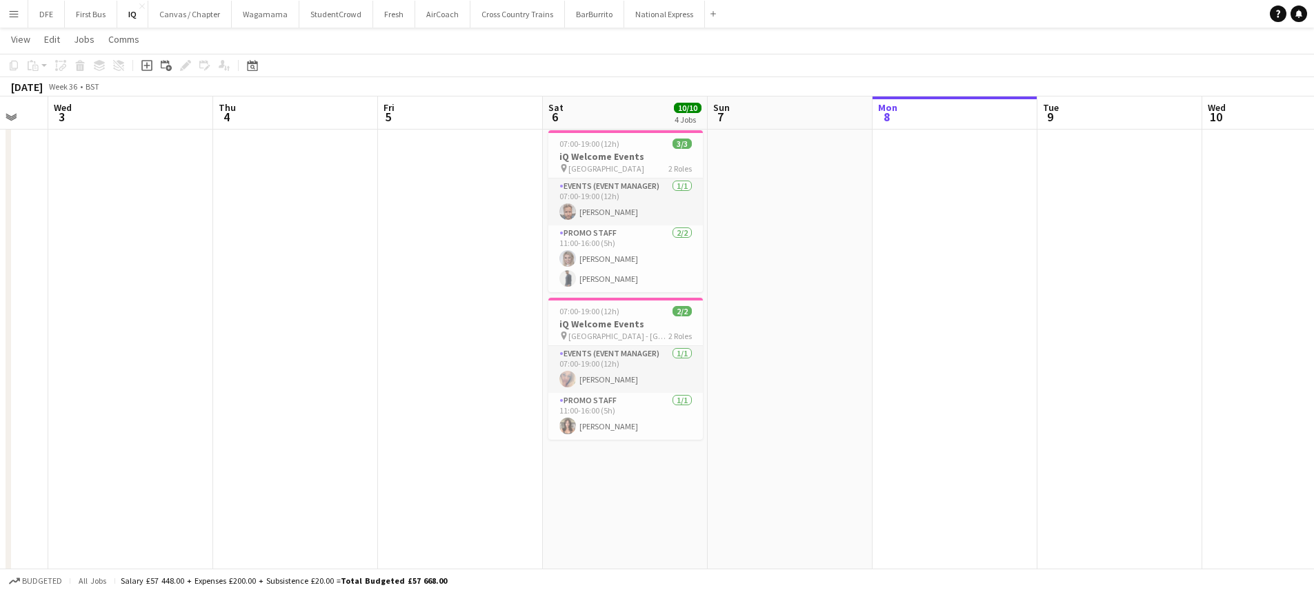
scroll to position [0, 436]
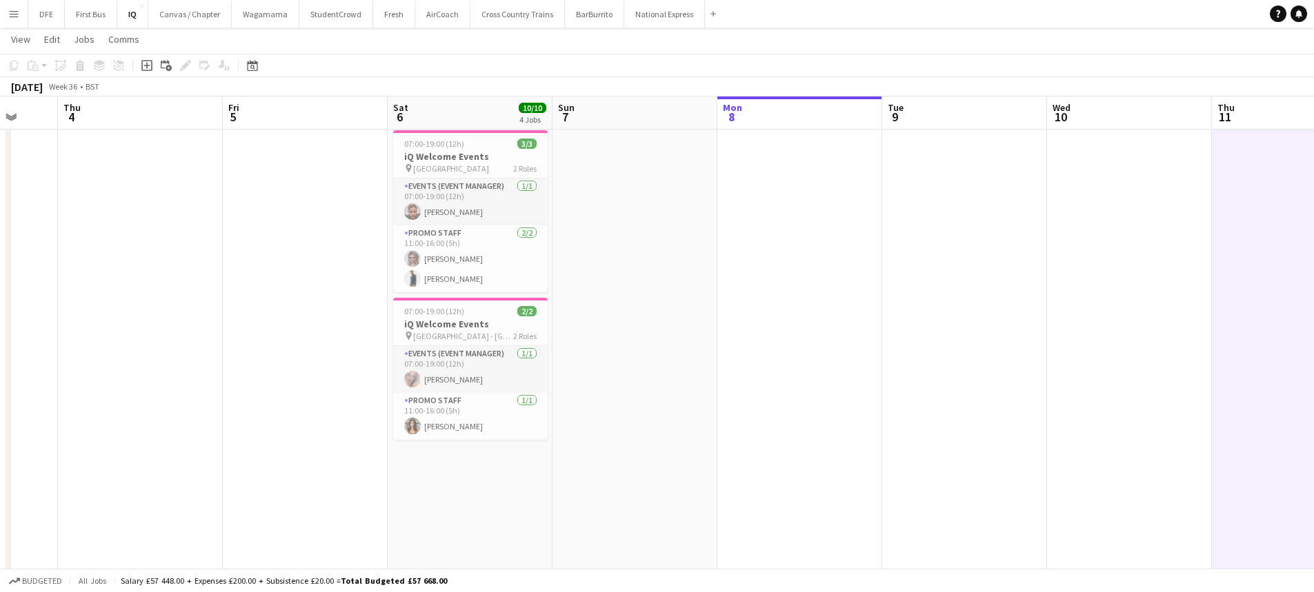
drag, startPoint x: 294, startPoint y: 373, endPoint x: 1191, endPoint y: 367, distance: 897.2
click at [1191, 367] on app-calendar-viewport "Mon 1 Tue 2 Wed 3 Thu 4 Fri 5 Sat 6 10/10 4 Jobs Sun 7 Mon 8 Tue 9 Wed 10 Thu 1…" at bounding box center [657, 168] width 1314 height 919
click at [788, 421] on app-date-cell at bounding box center [799, 219] width 165 height 818
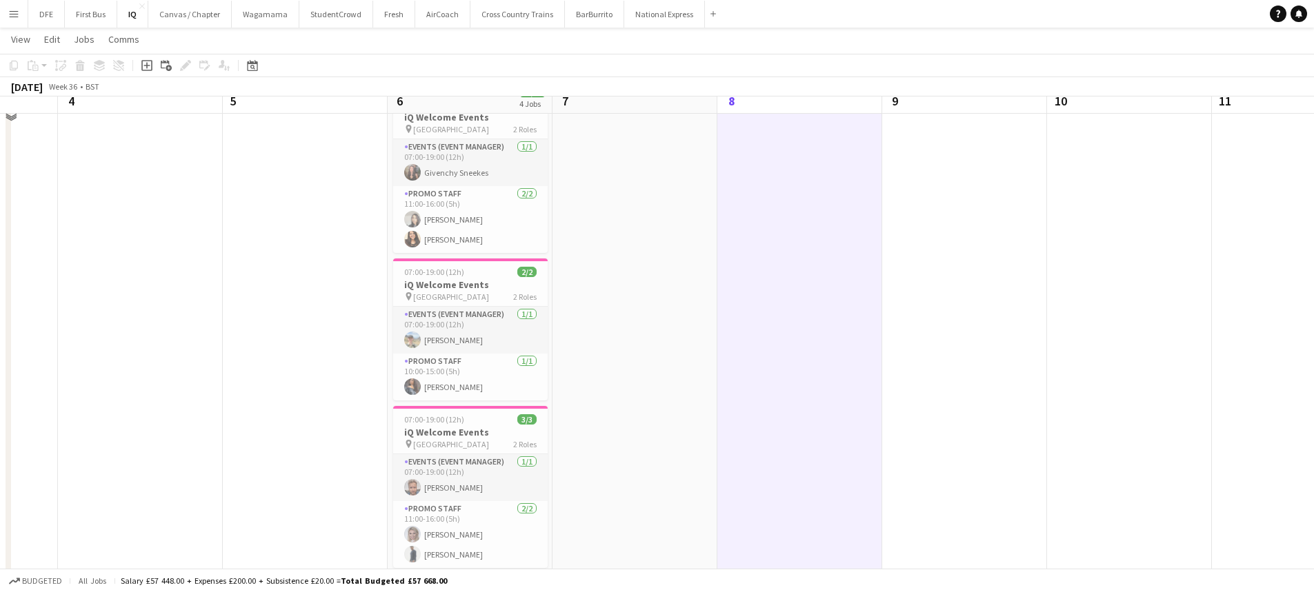
scroll to position [0, 0]
